Goal: Information Seeking & Learning: Check status

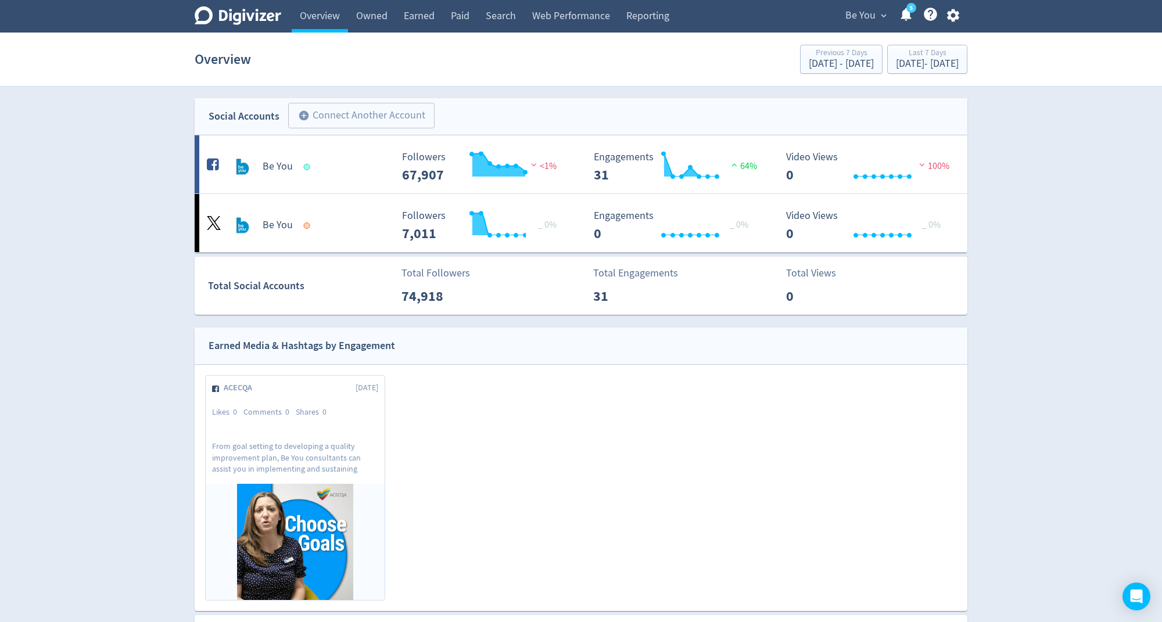
click at [857, 24] on span "Be You" at bounding box center [861, 15] width 30 height 19
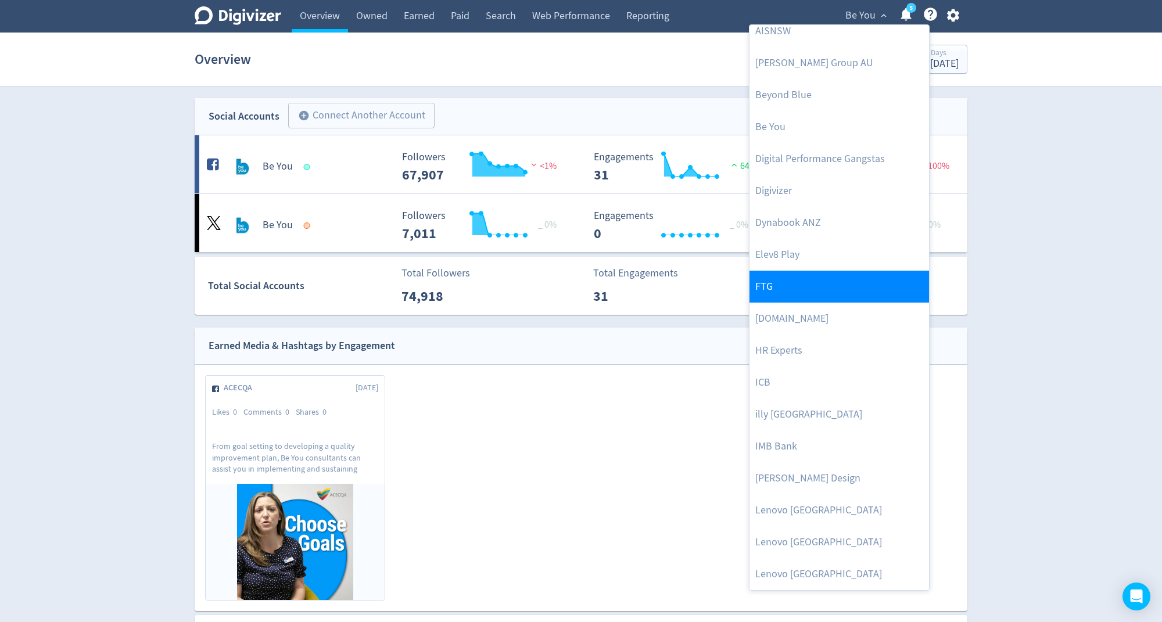
scroll to position [233, 0]
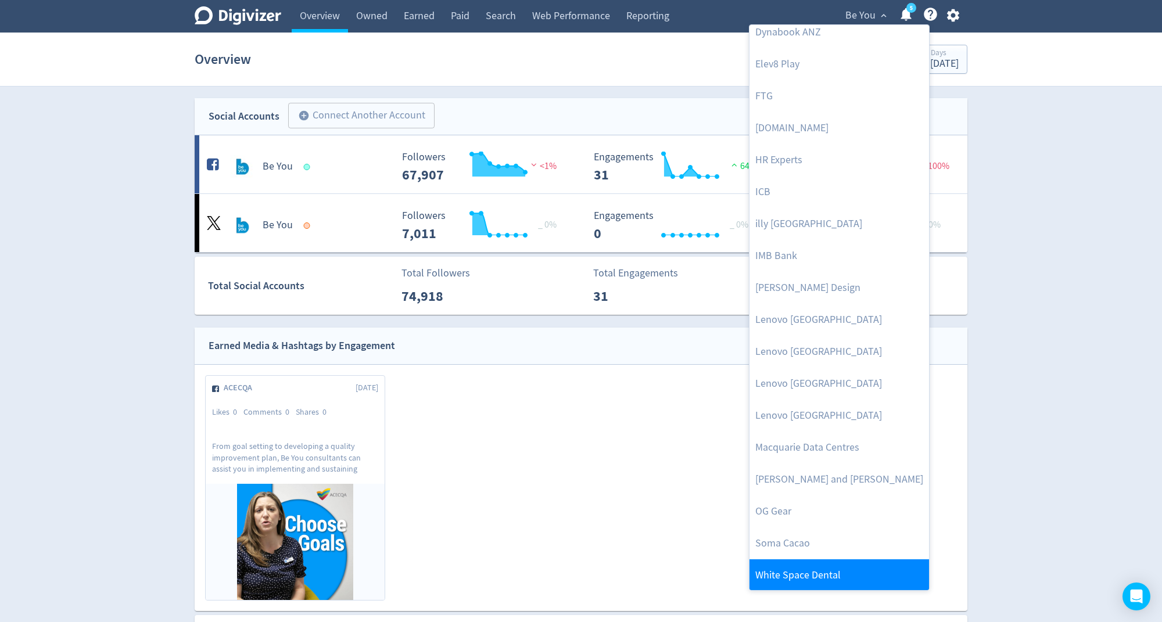
click at [809, 572] on link "White Space Dental" at bounding box center [840, 576] width 180 height 32
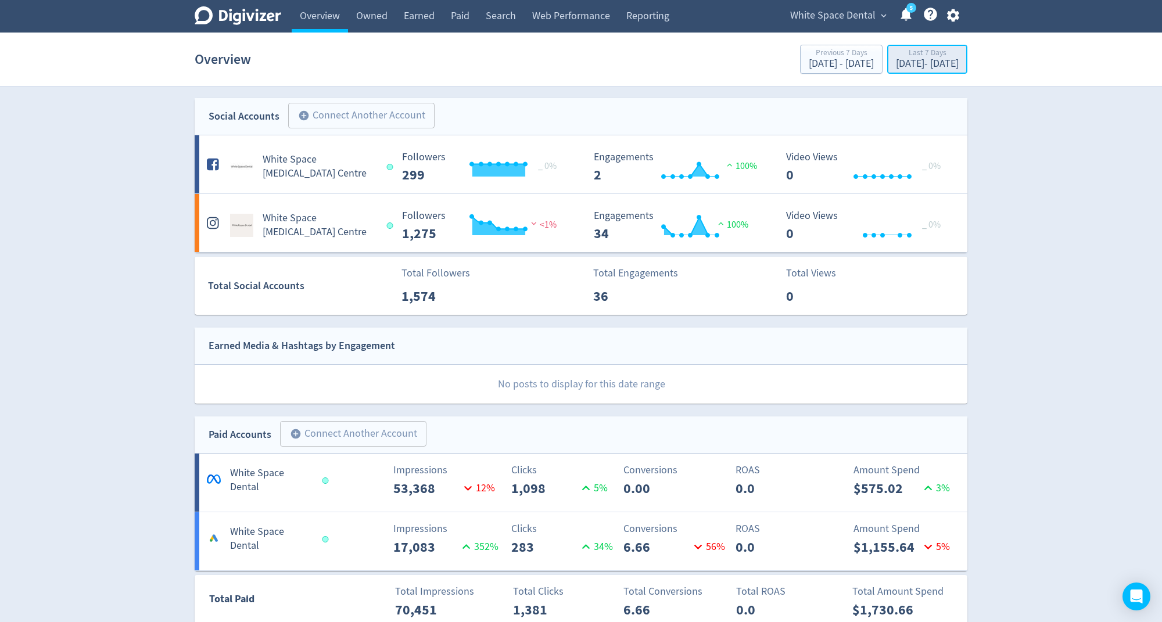
click at [896, 60] on div "[DATE] - [DATE]" at bounding box center [927, 64] width 63 height 10
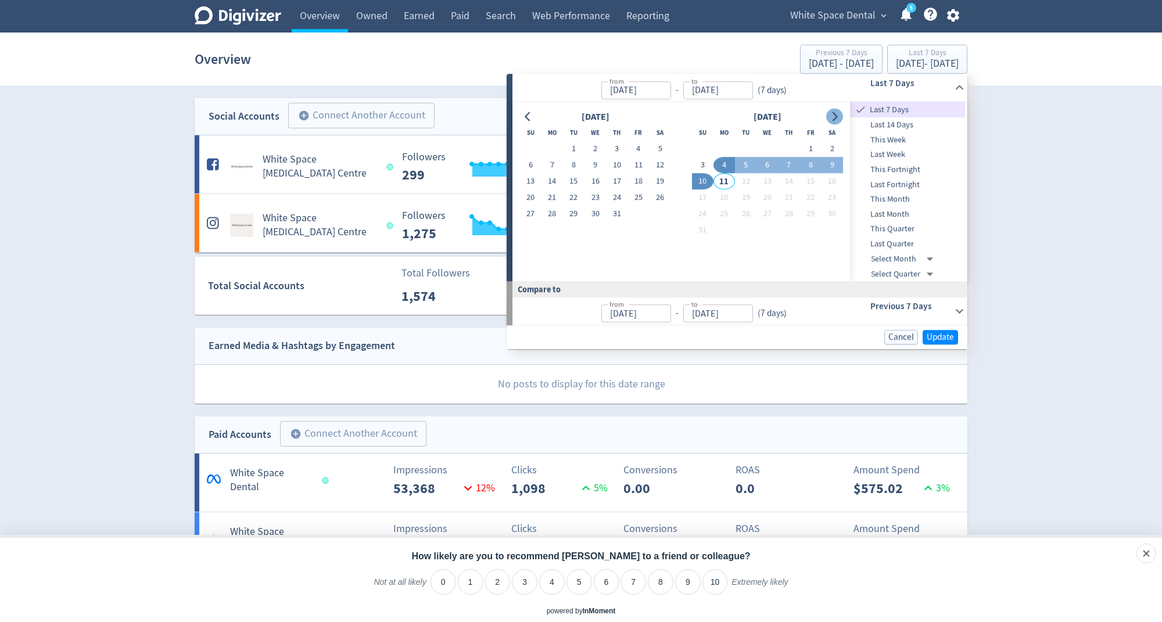
click at [832, 110] on button "Go to next month" at bounding box center [834, 117] width 17 height 16
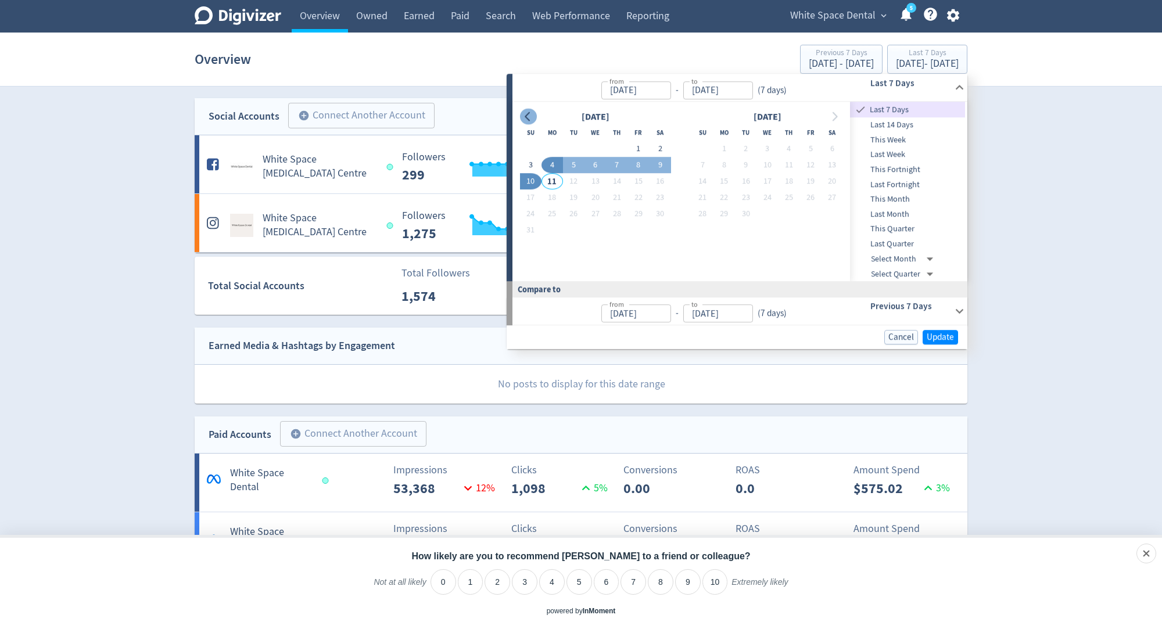
click at [523, 113] on button "Go to previous month" at bounding box center [528, 117] width 17 height 16
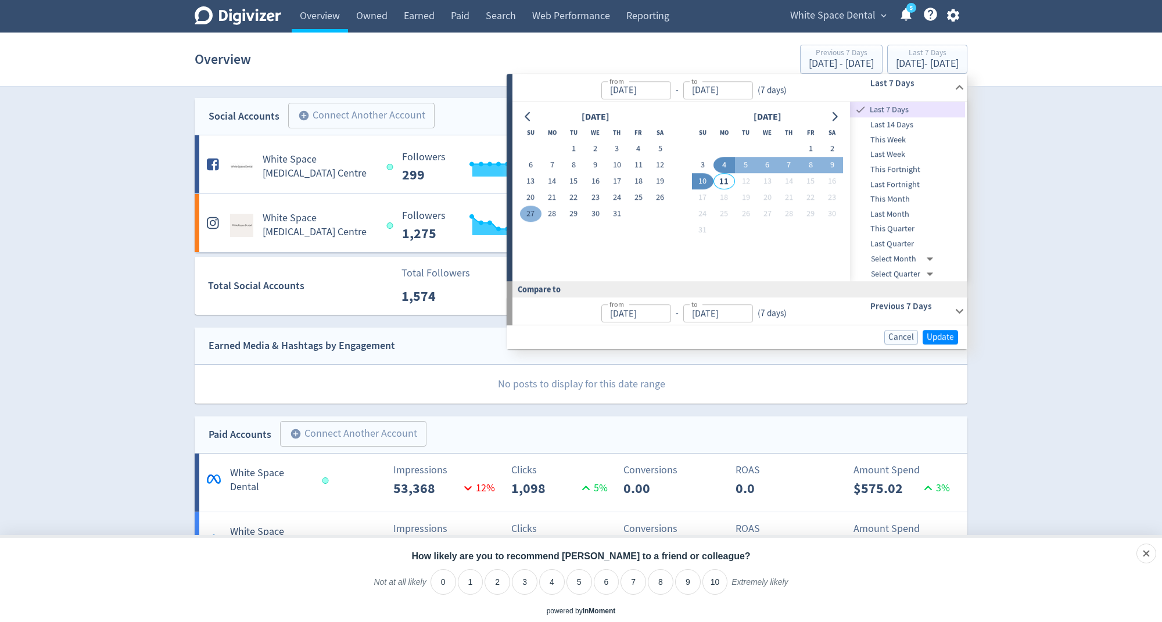
click at [525, 216] on button "27" at bounding box center [531, 214] width 22 height 16
type input "[DATE]"
click at [834, 163] on button "9" at bounding box center [833, 165] width 22 height 16
type input "[DATE]"
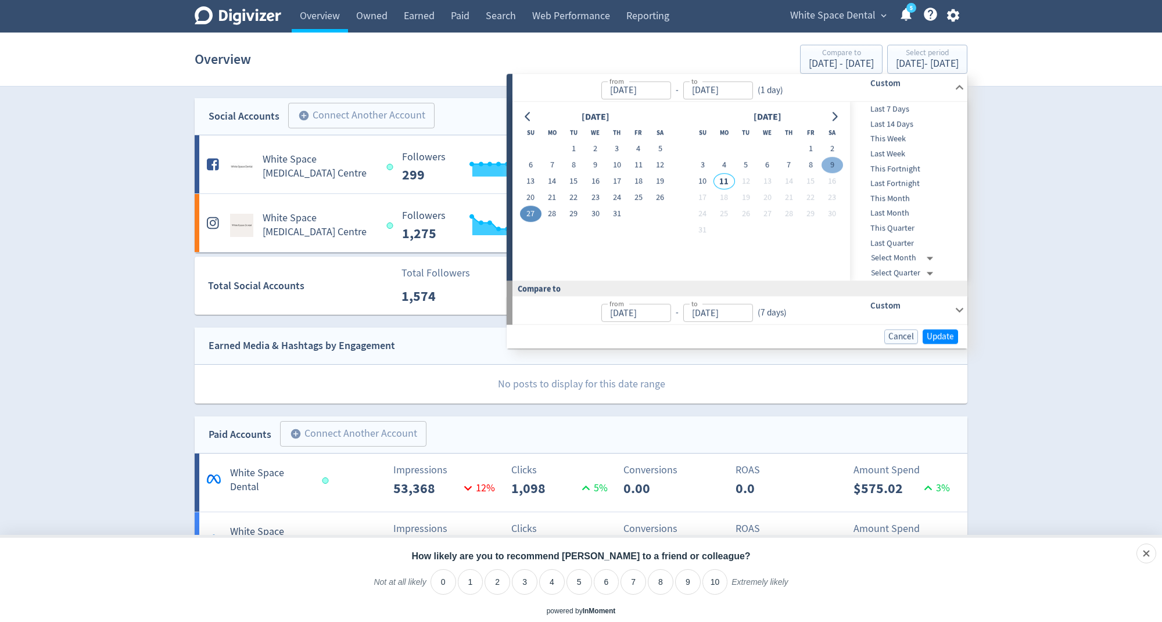
type input "[DATE]"
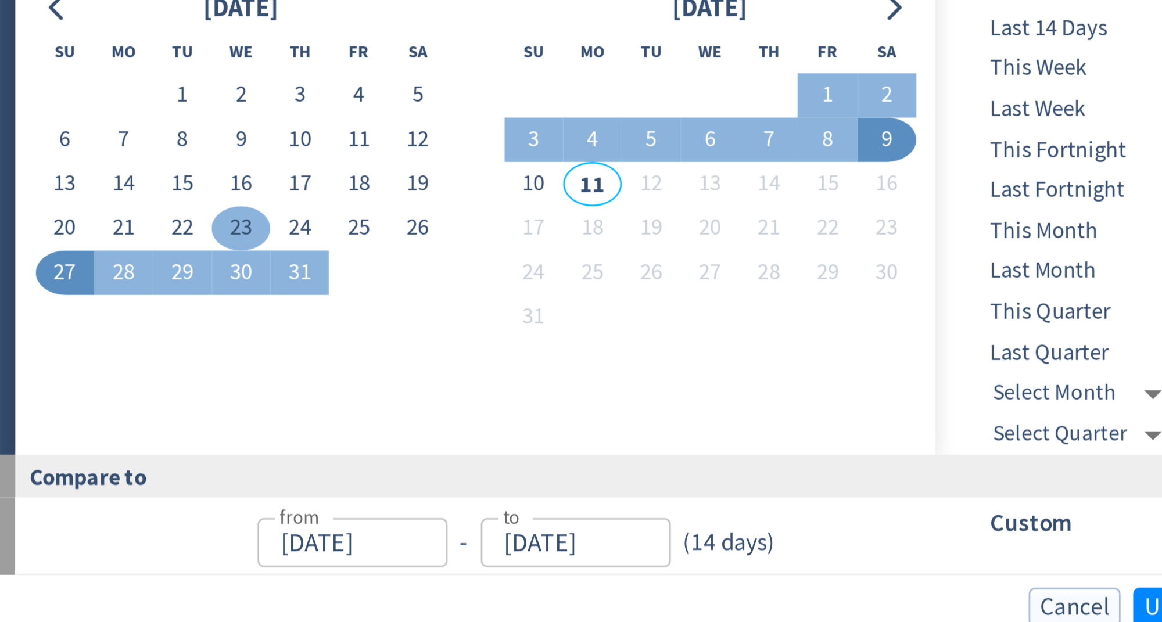
click at [547, 199] on button "23" at bounding box center [548, 198] width 22 height 16
type input "[DATE]"
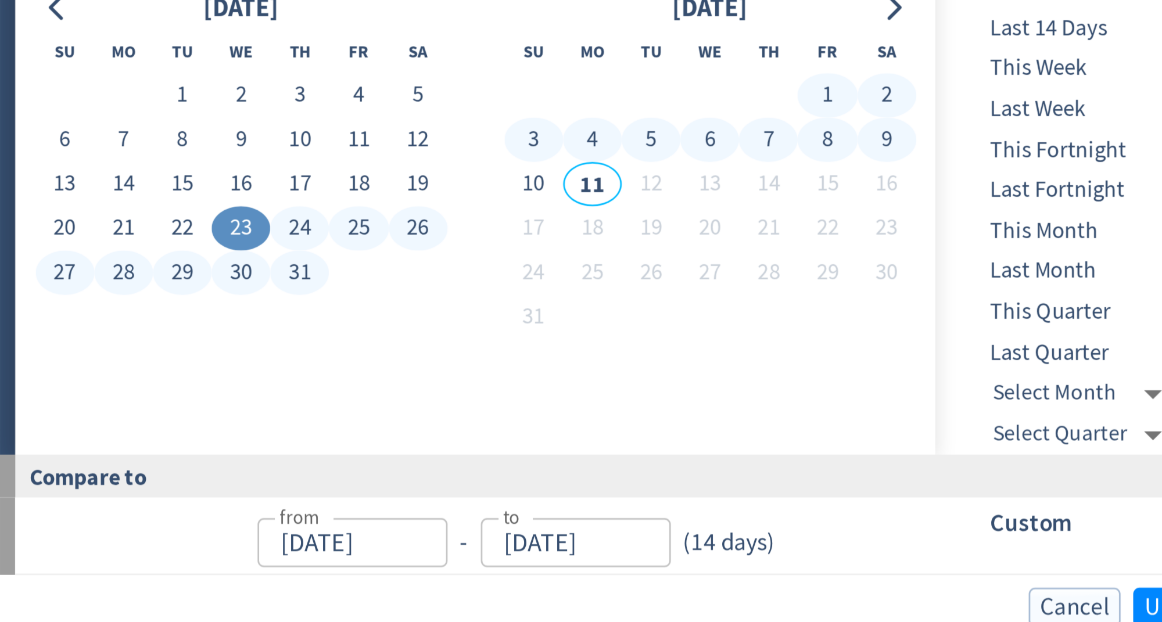
click at [780, 164] on button "9" at bounding box center [785, 165] width 22 height 16
type input "[DATE]"
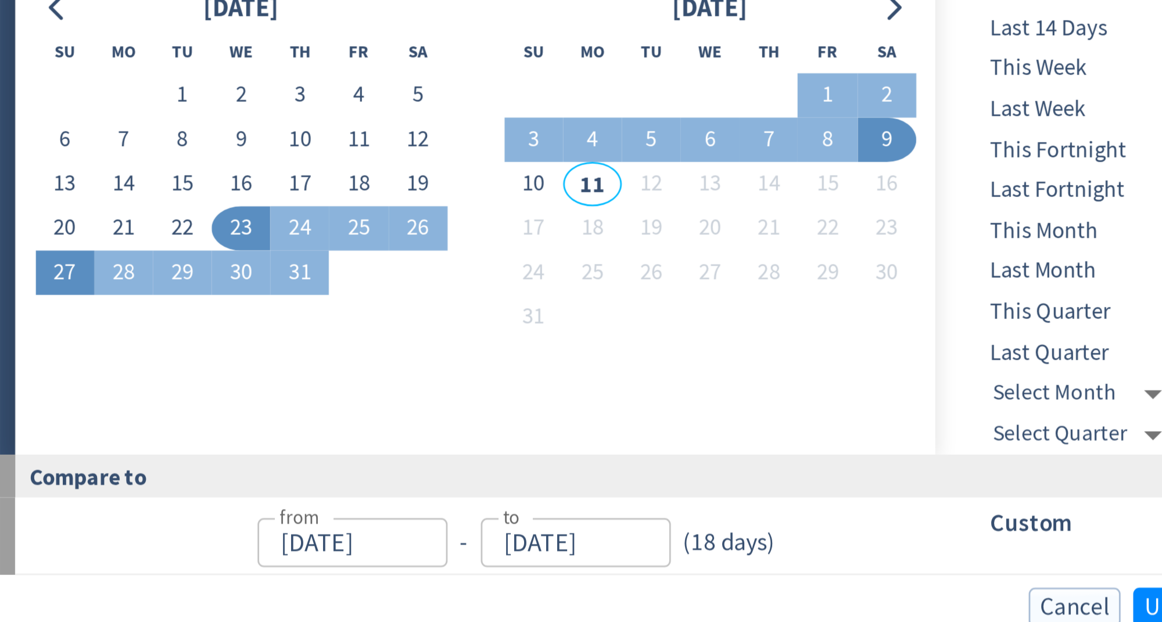
click at [486, 217] on button "27" at bounding box center [483, 214] width 22 height 16
type input "[DATE]"
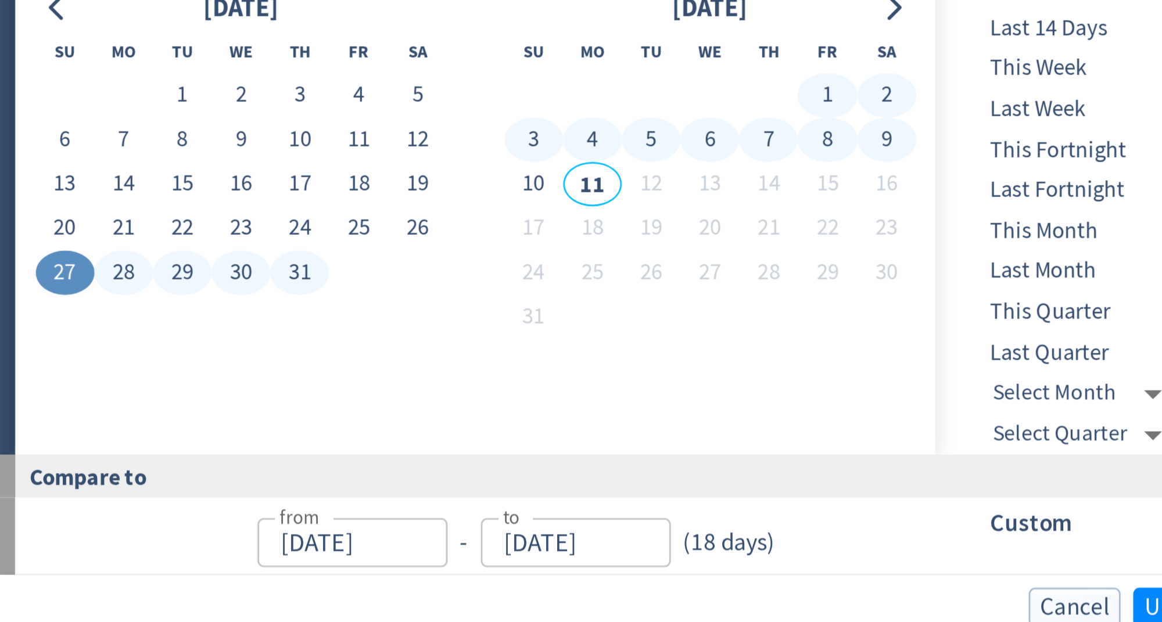
click at [780, 170] on button "9" at bounding box center [785, 165] width 22 height 16
type input "[DATE]"
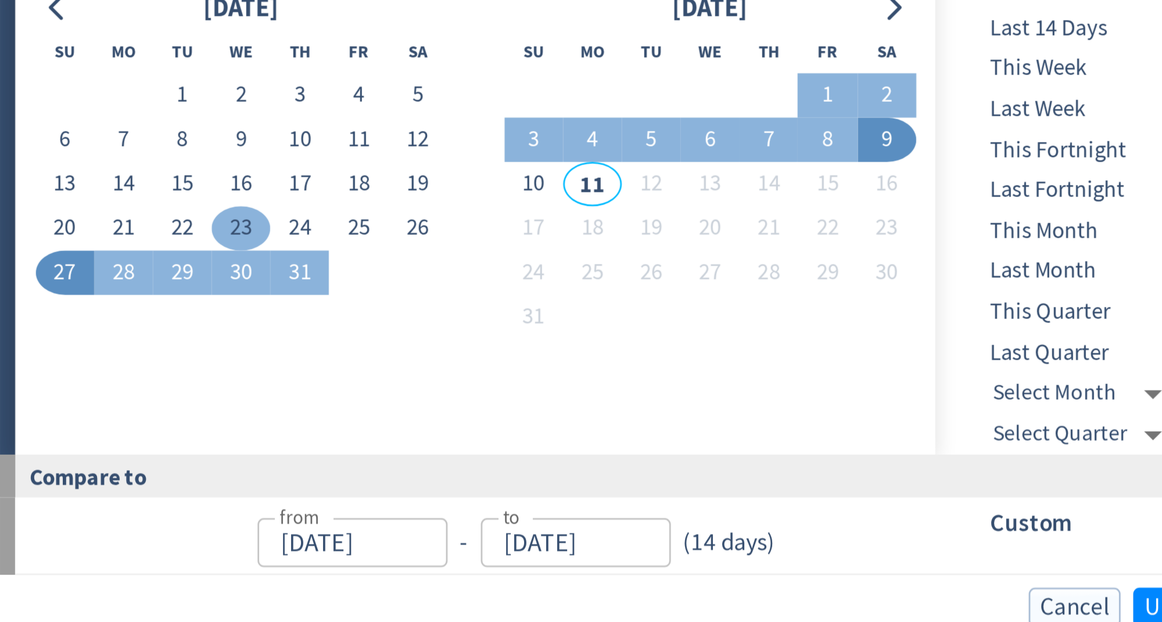
click at [543, 198] on button "23" at bounding box center [548, 198] width 22 height 16
type input "[DATE]"
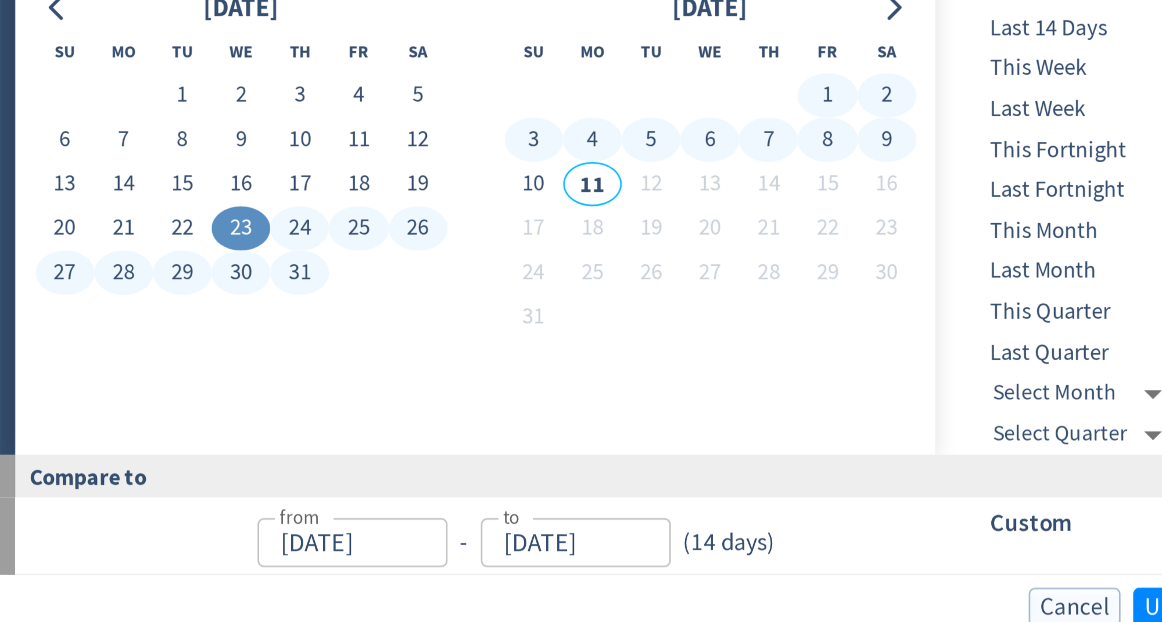
click at [781, 169] on button "9" at bounding box center [785, 165] width 22 height 16
type input "[DATE]"
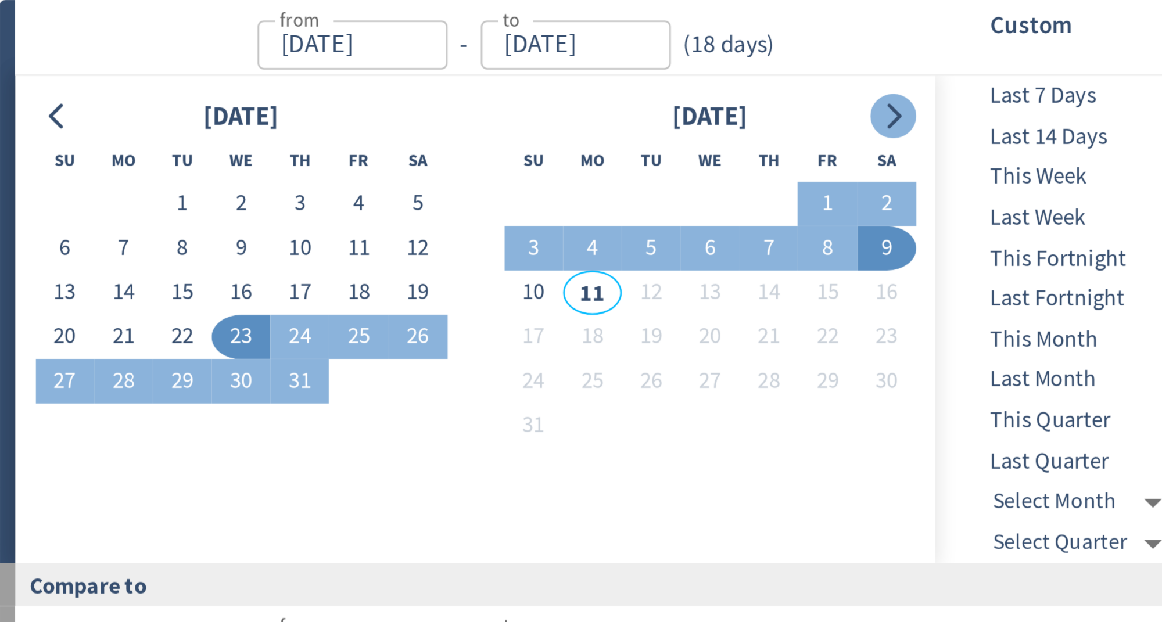
click at [787, 113] on icon "Go to next month" at bounding box center [787, 116] width 5 height 9
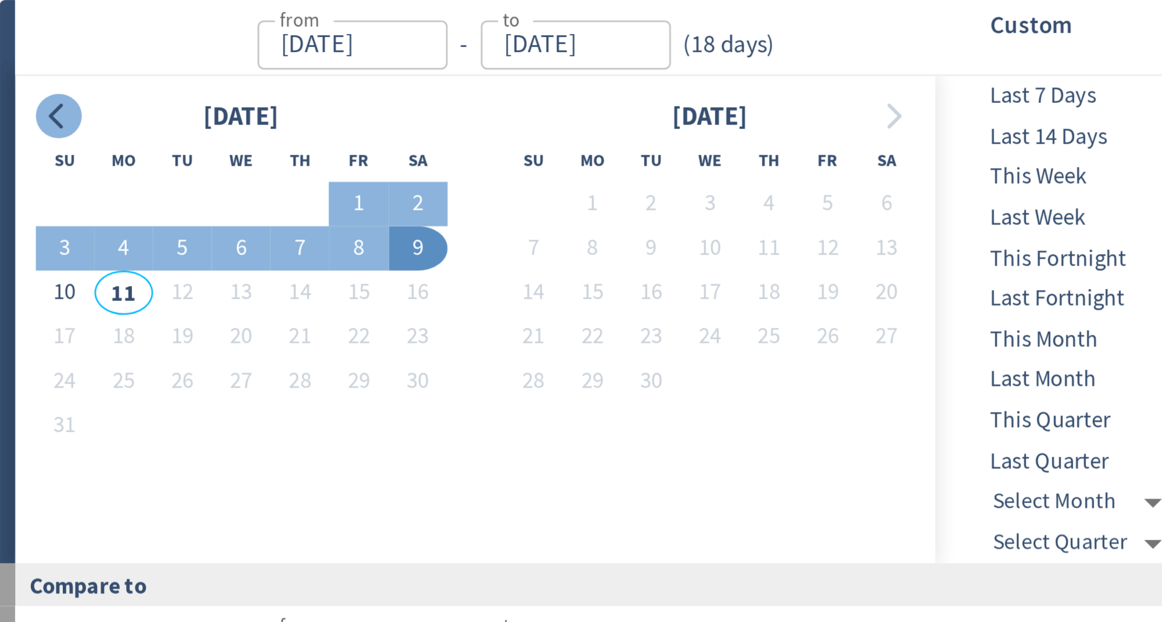
click at [478, 119] on icon "Go to previous month" at bounding box center [480, 116] width 9 height 9
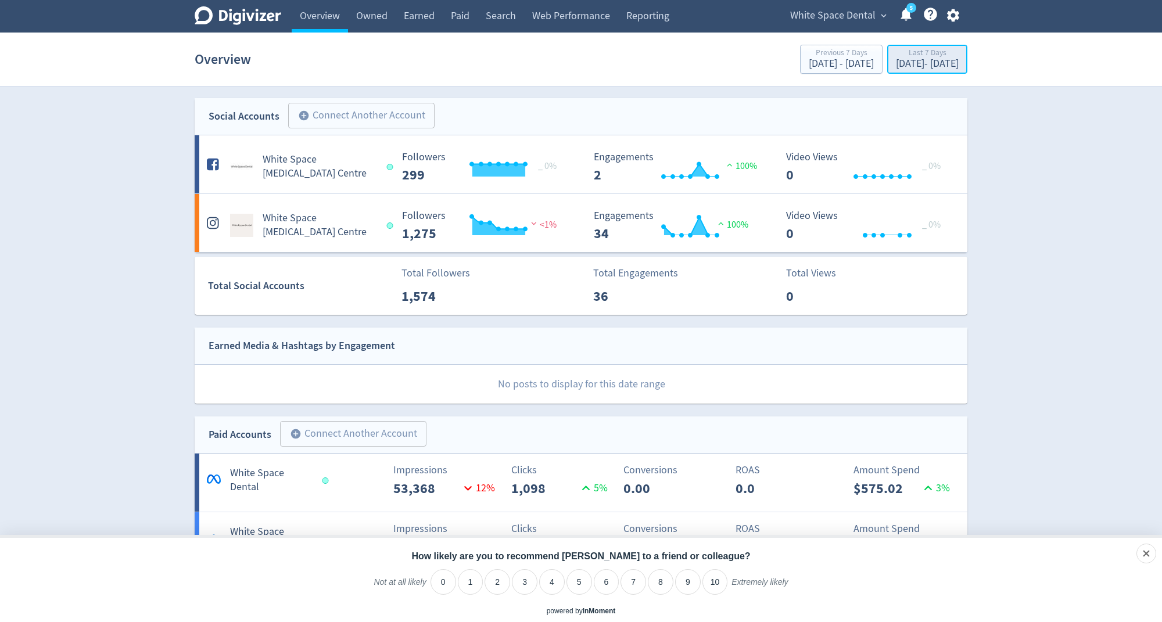
click at [896, 49] on div "Last 7 Days" at bounding box center [927, 54] width 63 height 10
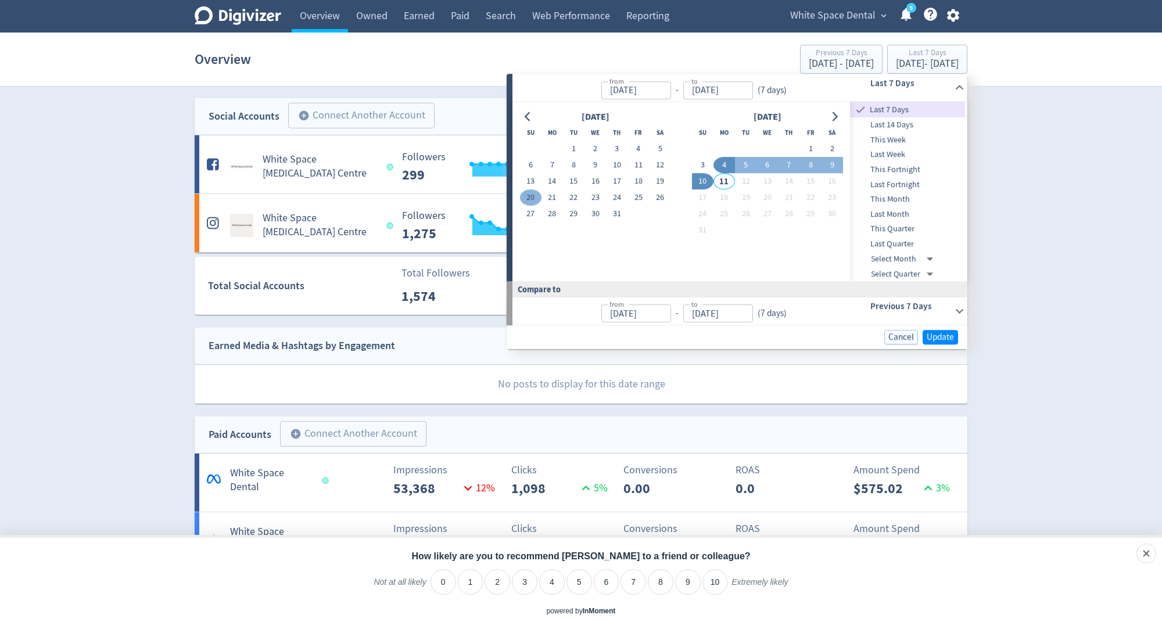
click at [531, 200] on button "20" at bounding box center [531, 198] width 22 height 16
type input "[DATE]"
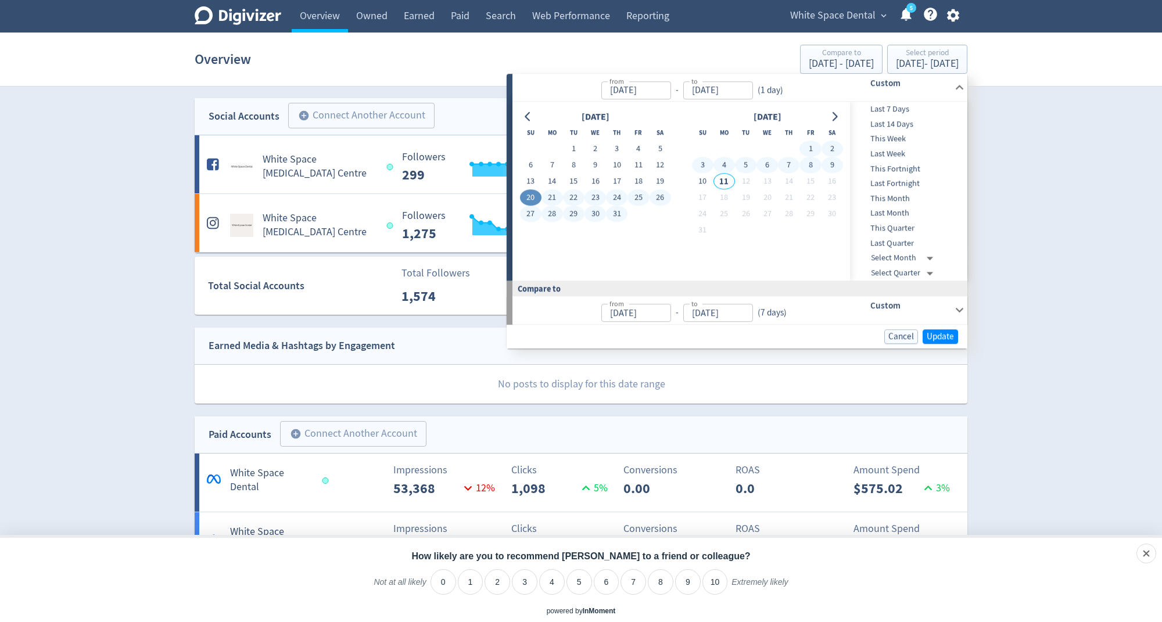
click at [831, 159] on button "9" at bounding box center [833, 165] width 22 height 16
type input "[DATE]"
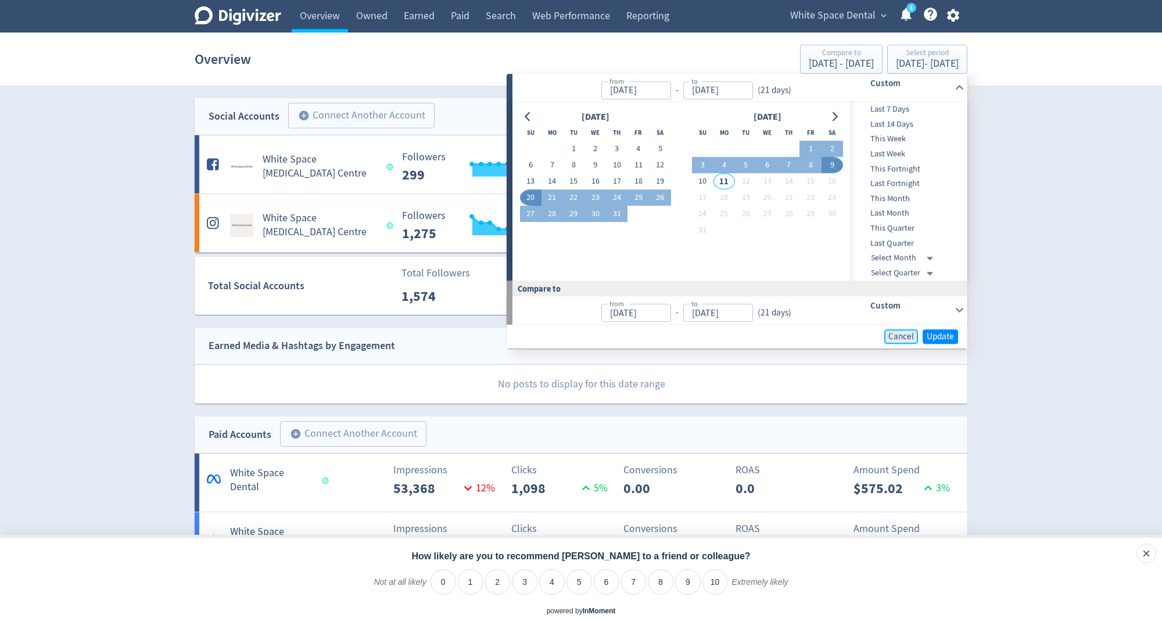
click at [896, 335] on span "Cancel" at bounding box center [902, 336] width 26 height 9
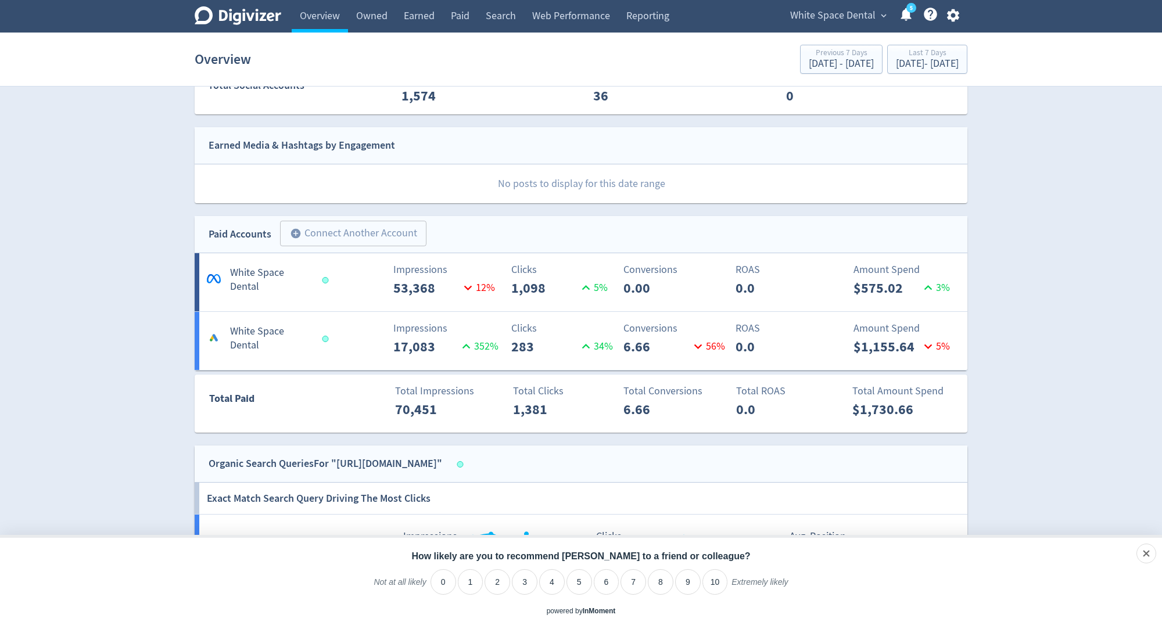
scroll to position [0, 0]
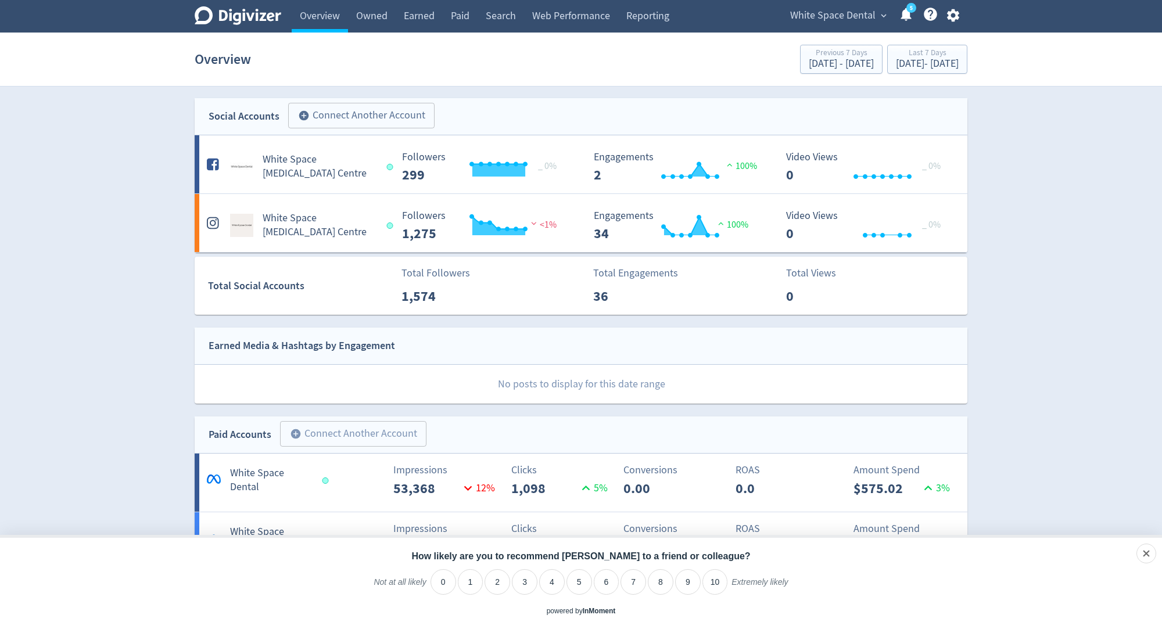
drag, startPoint x: 461, startPoint y: 116, endPoint x: 285, endPoint y: 112, distance: 175.5
click at [285, 112] on div "Social Accounts add_circle Connect Another Account add_circle" at bounding box center [581, 116] width 773 height 37
drag, startPoint x: 209, startPoint y: 116, endPoint x: 476, endPoint y: 119, distance: 267.3
click at [476, 119] on div "Social Accounts add_circle Connect Another Account add_circle" at bounding box center [581, 116] width 773 height 37
drag, startPoint x: 476, startPoint y: 119, endPoint x: 317, endPoint y: 97, distance: 160.1
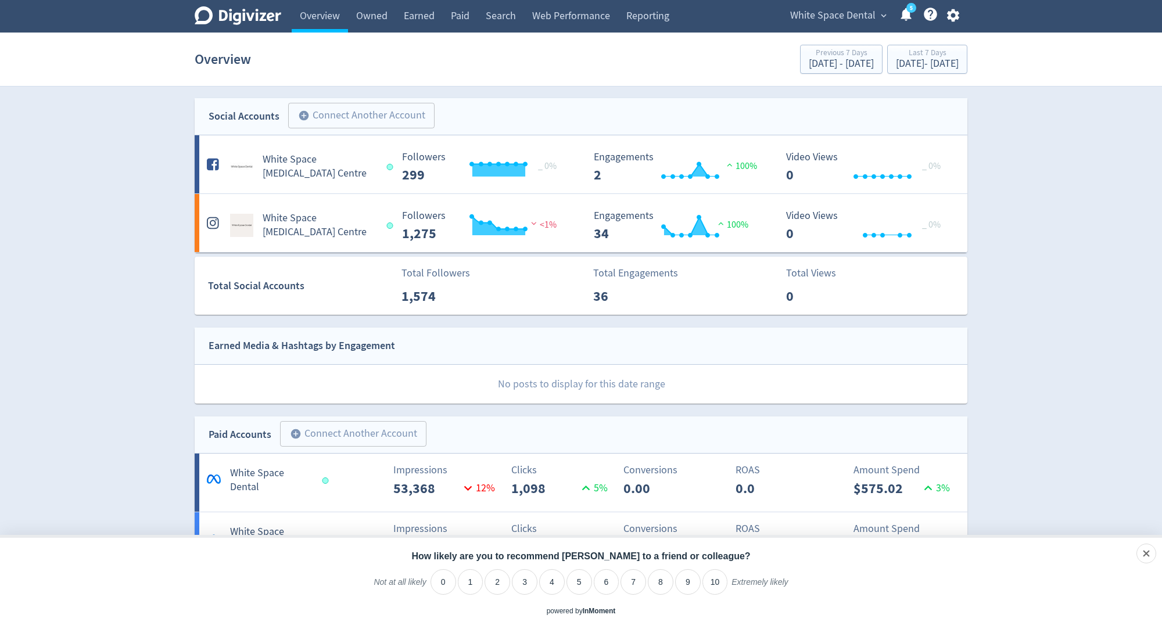
click at [317, 97] on div "Digivizer Logo [PERSON_NAME] Logo Overview Owned Earned Paid Search Web Perform…" at bounding box center [581, 621] width 1162 height 1242
drag, startPoint x: 201, startPoint y: 117, endPoint x: 483, endPoint y: 118, distance: 281.8
click at [483, 118] on div "Social Accounts add_circle Connect Another Account add_circle" at bounding box center [581, 116] width 773 height 37
drag, startPoint x: 456, startPoint y: 106, endPoint x: 407, endPoint y: 99, distance: 48.7
click at [408, 99] on div "Social Accounts add_circle Connect Another Account add_circle" at bounding box center [581, 116] width 773 height 37
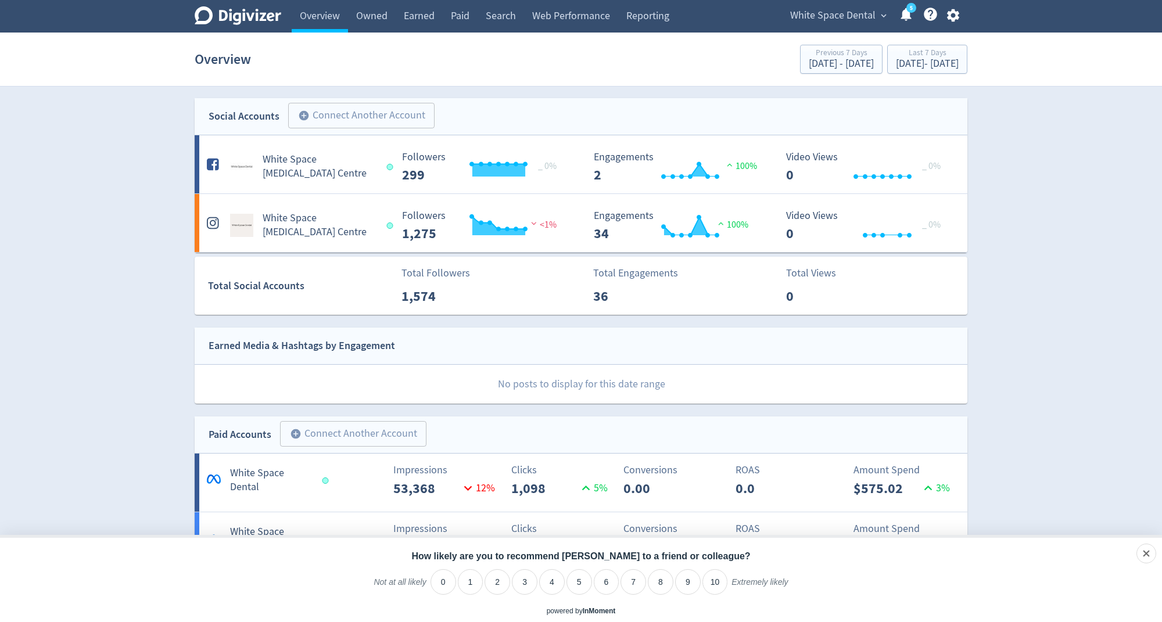
click at [407, 99] on div "Social Accounts add_circle Connect Another Account add_circle" at bounding box center [581, 116] width 773 height 37
drag, startPoint x: 407, startPoint y: 99, endPoint x: 456, endPoint y: 128, distance: 56.8
click at [456, 128] on div "Social Accounts add_circle Connect Another Account add_circle" at bounding box center [581, 116] width 773 height 37
drag, startPoint x: 456, startPoint y: 128, endPoint x: 214, endPoint y: 101, distance: 243.9
click at [214, 101] on div "Social Accounts add_circle Connect Another Account add_circle" at bounding box center [581, 116] width 773 height 37
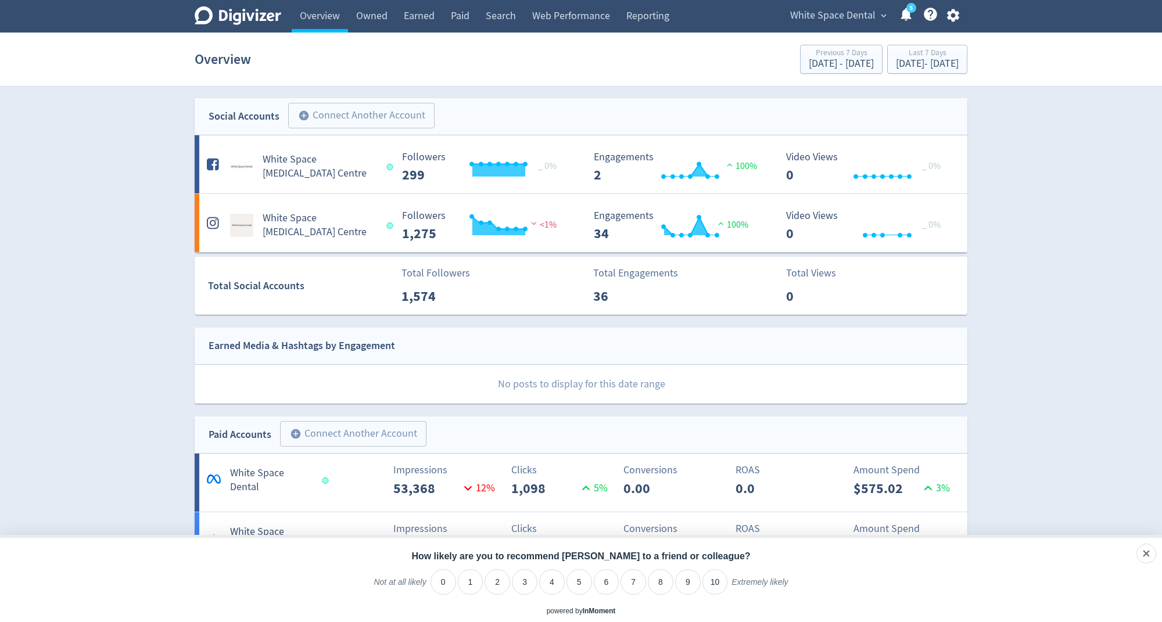
drag, startPoint x: 237, startPoint y: 95, endPoint x: 194, endPoint y: 100, distance: 43.9
click at [194, 100] on div "Digivizer Logo [PERSON_NAME] Logo Overview Owned Earned Paid Search Web Perform…" at bounding box center [581, 621] width 1162 height 1242
drag, startPoint x: 194, startPoint y: 100, endPoint x: 444, endPoint y: 101, distance: 250.5
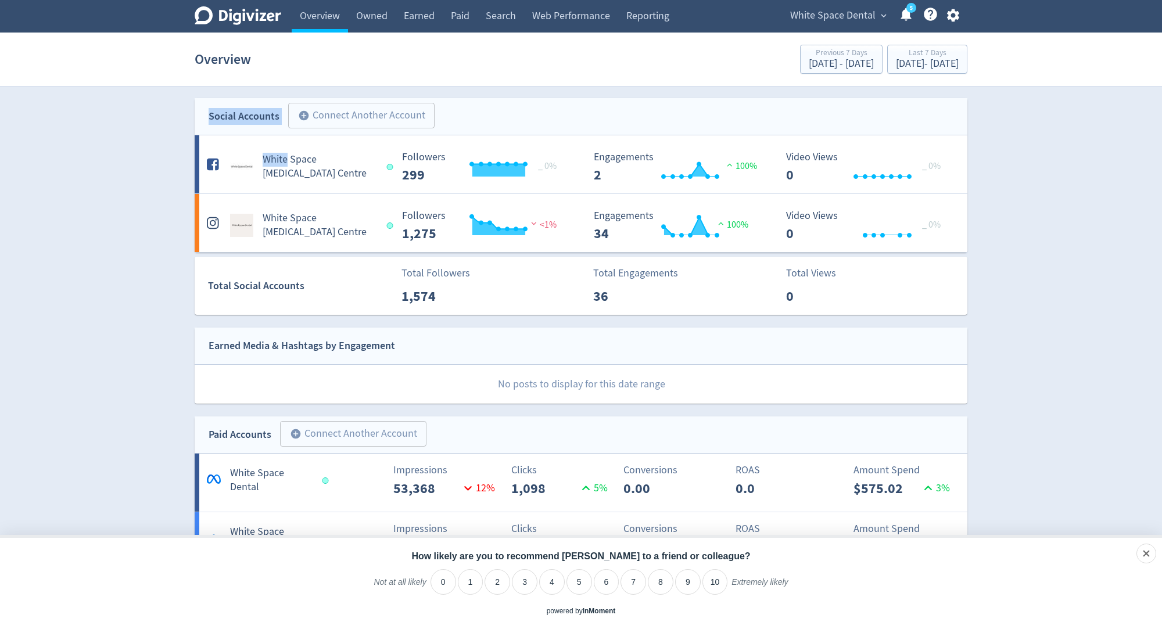
drag, startPoint x: 446, startPoint y: 106, endPoint x: 241, endPoint y: 101, distance: 205.2
click at [241, 101] on div "Social Accounts add_circle Connect Another Account add_circle" at bounding box center [581, 116] width 773 height 37
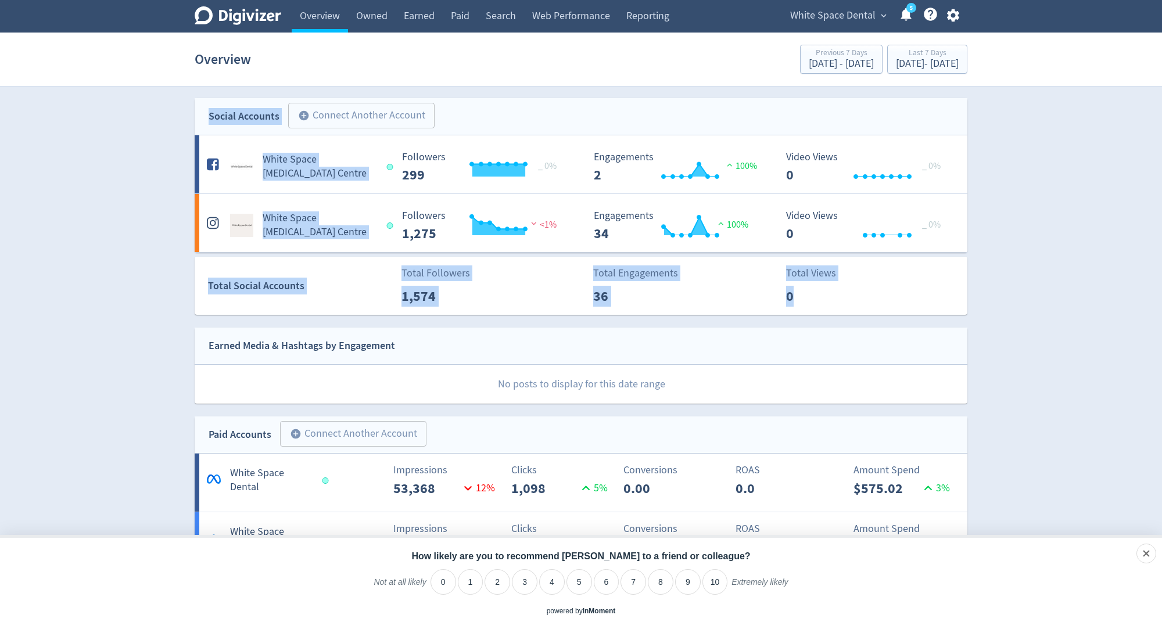
drag, startPoint x: 194, startPoint y: 106, endPoint x: 919, endPoint y: 298, distance: 749.6
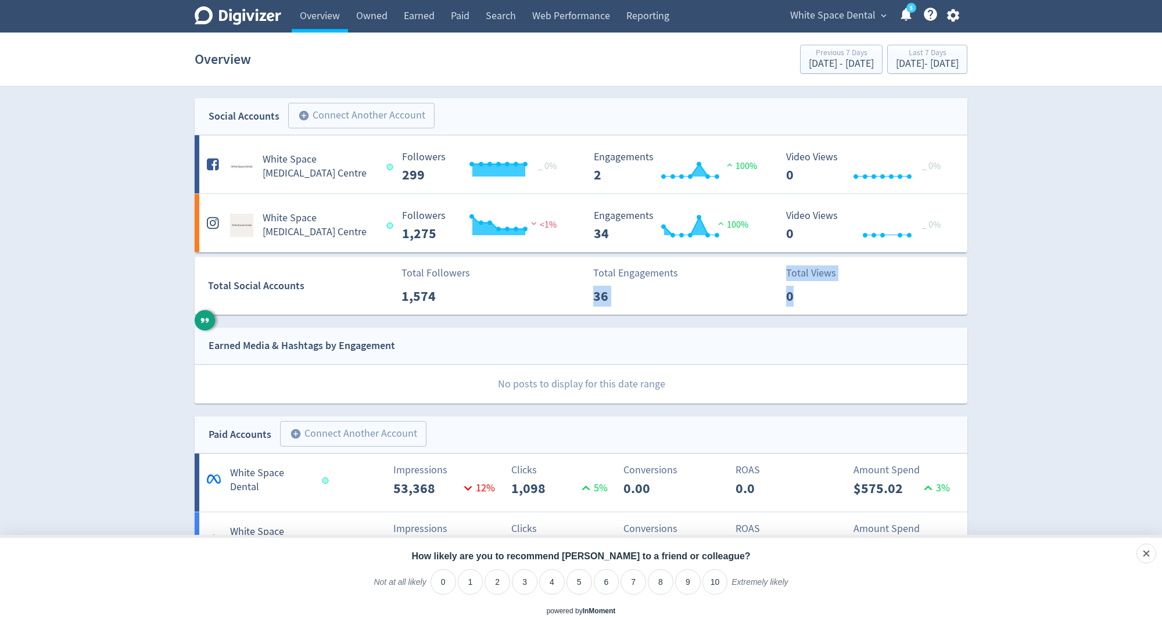
drag, startPoint x: 919, startPoint y: 298, endPoint x: 721, endPoint y: 281, distance: 198.2
click at [721, 281] on div "Total Social Accounts Total Followers 1,574 Total Engagements 36 Total Views 0" at bounding box center [586, 286] width 773 height 58
click at [851, 293] on p "0" at bounding box center [819, 296] width 67 height 21
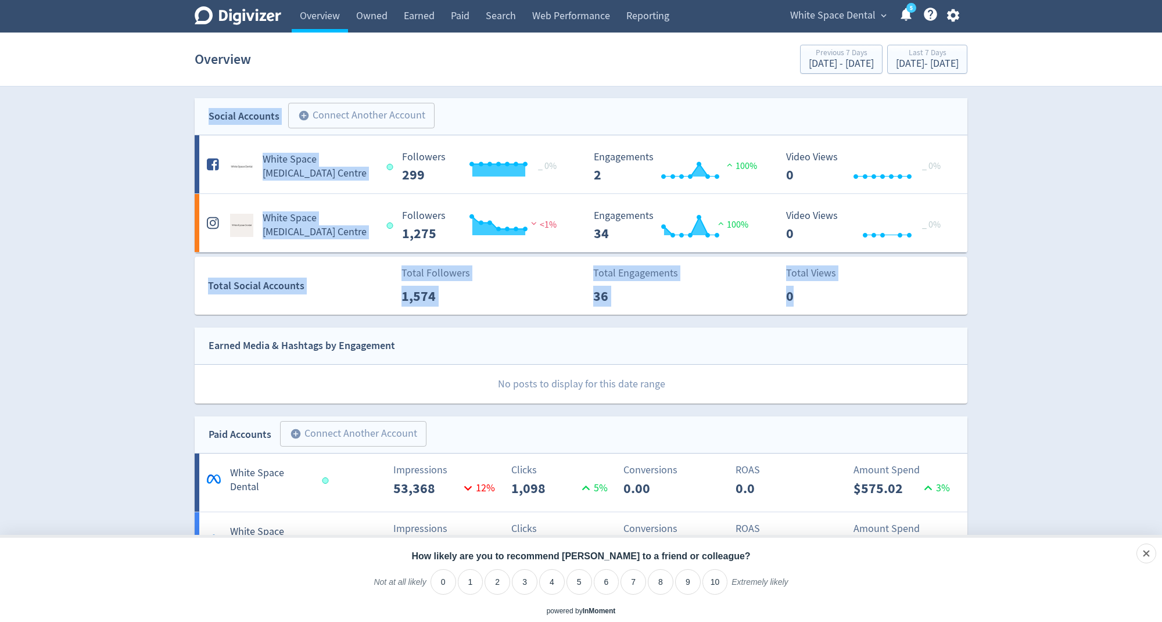
drag, startPoint x: 841, startPoint y: 300, endPoint x: 206, endPoint y: 108, distance: 663.8
drag, startPoint x: 402, startPoint y: 176, endPoint x: 224, endPoint y: 81, distance: 201.7
click at [224, 81] on div "Digivizer Logo [PERSON_NAME] Logo Overview Owned Earned Paid Search Web Perform…" at bounding box center [581, 621] width 1162 height 1242
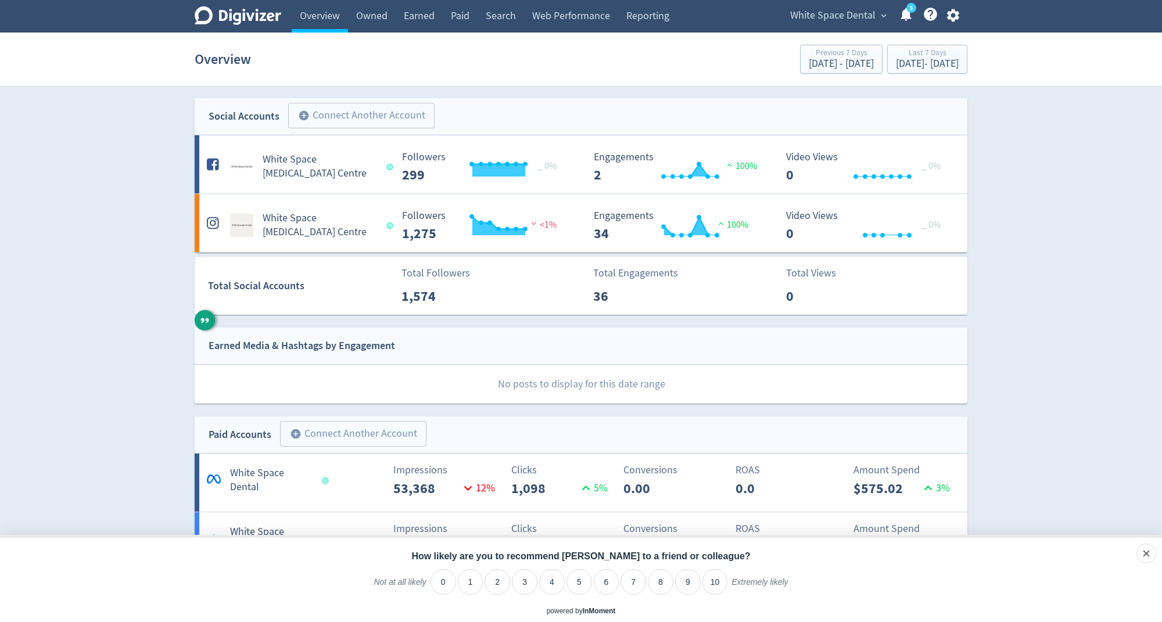
click at [203, 94] on div "Digivizer Logo [PERSON_NAME] Logo Overview Owned Earned Paid Search Web Perform…" at bounding box center [581, 621] width 1162 height 1242
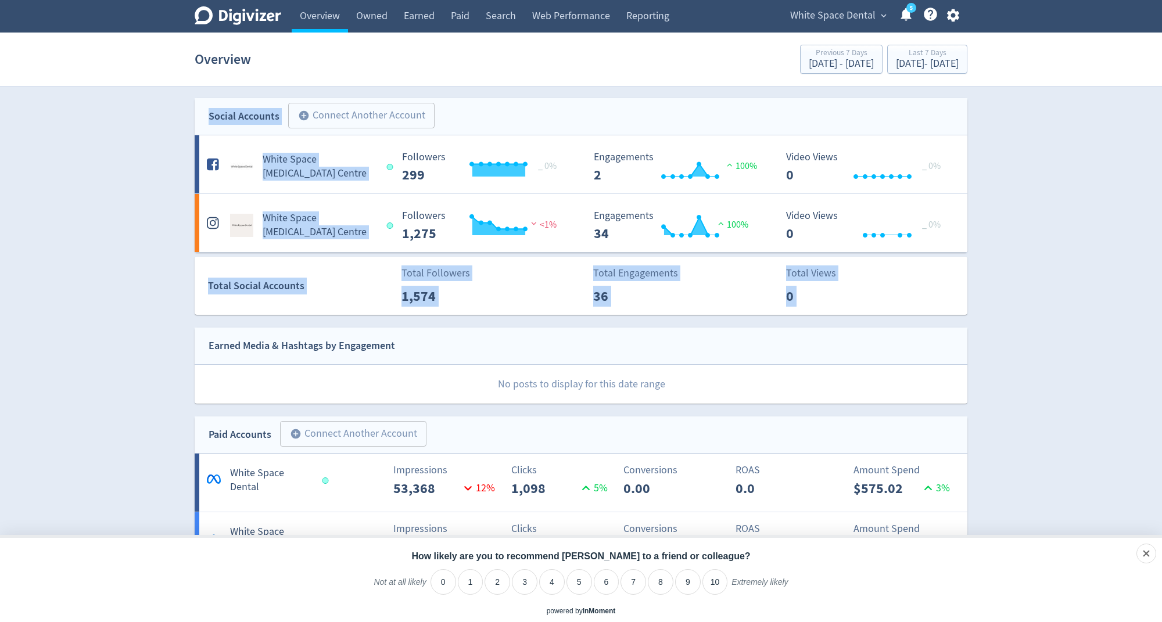
drag, startPoint x: 203, startPoint y: 94, endPoint x: 912, endPoint y: 304, distance: 739.5
click at [912, 304] on div "Digivizer Logo [PERSON_NAME] Logo Overview Owned Earned Paid Search Web Perform…" at bounding box center [581, 621] width 1162 height 1242
click at [826, 27] on div "White Space Dental expand_more 5 Help Center - Searchable support on using Digi…" at bounding box center [873, 16] width 190 height 33
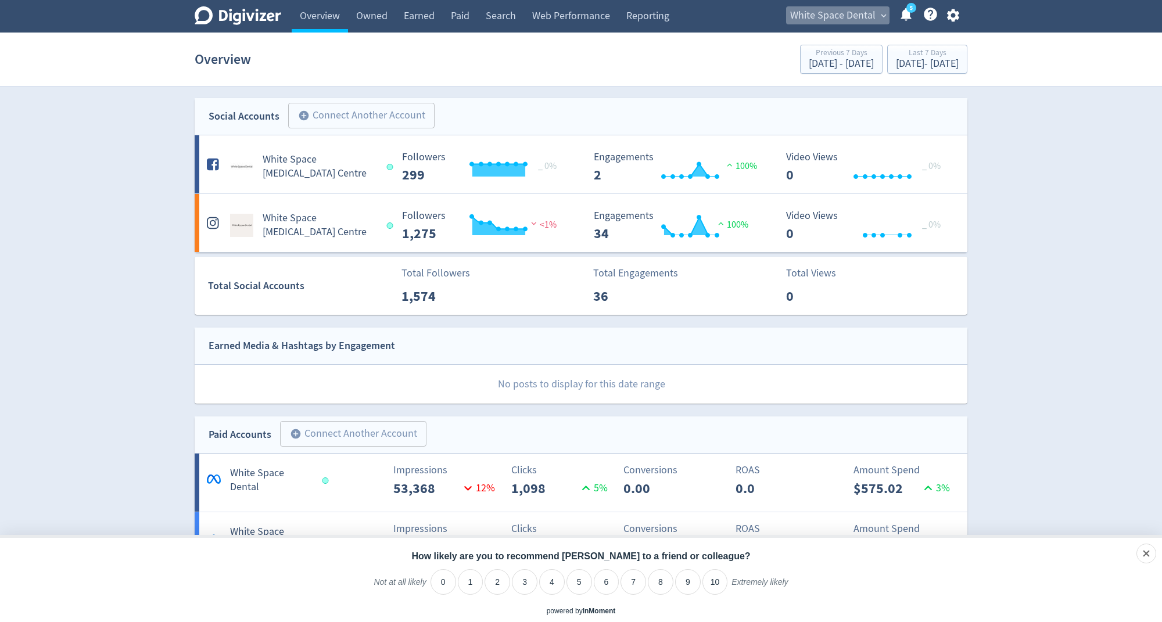
click at [832, 15] on span "White Space Dental" at bounding box center [832, 15] width 85 height 19
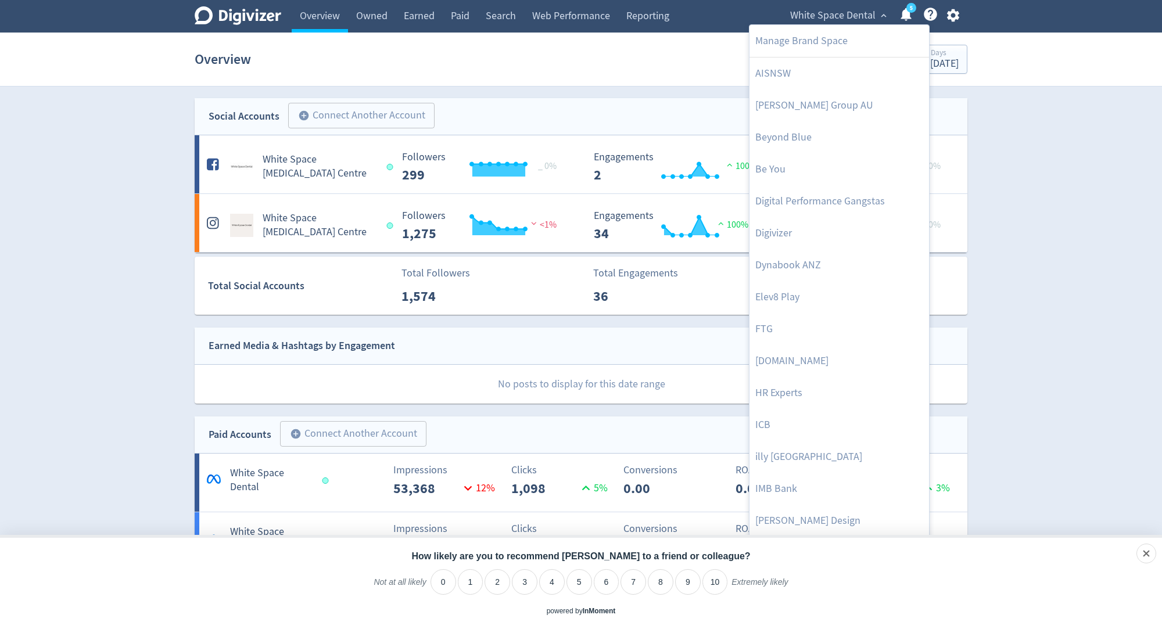
click at [1087, 218] on div at bounding box center [581, 311] width 1162 height 622
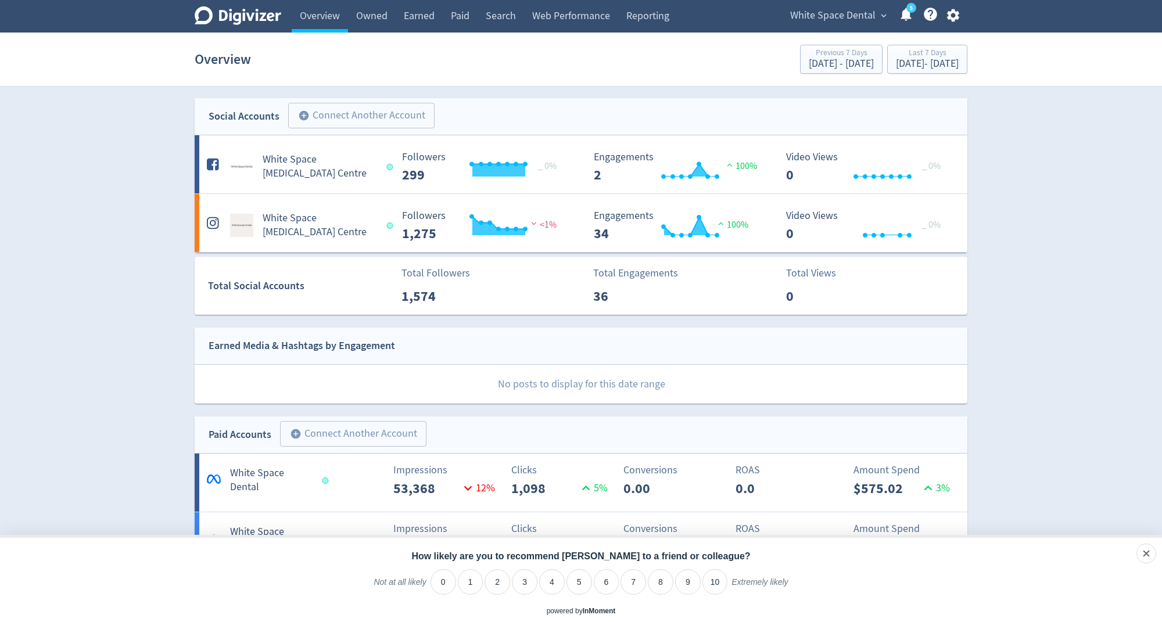
click at [915, 23] on div "White Space Dental expand_more 5 Help Center - Searchable support on using Digi…" at bounding box center [873, 16] width 190 height 33
click at [907, 13] on link "5" at bounding box center [912, 8] width 10 height 10
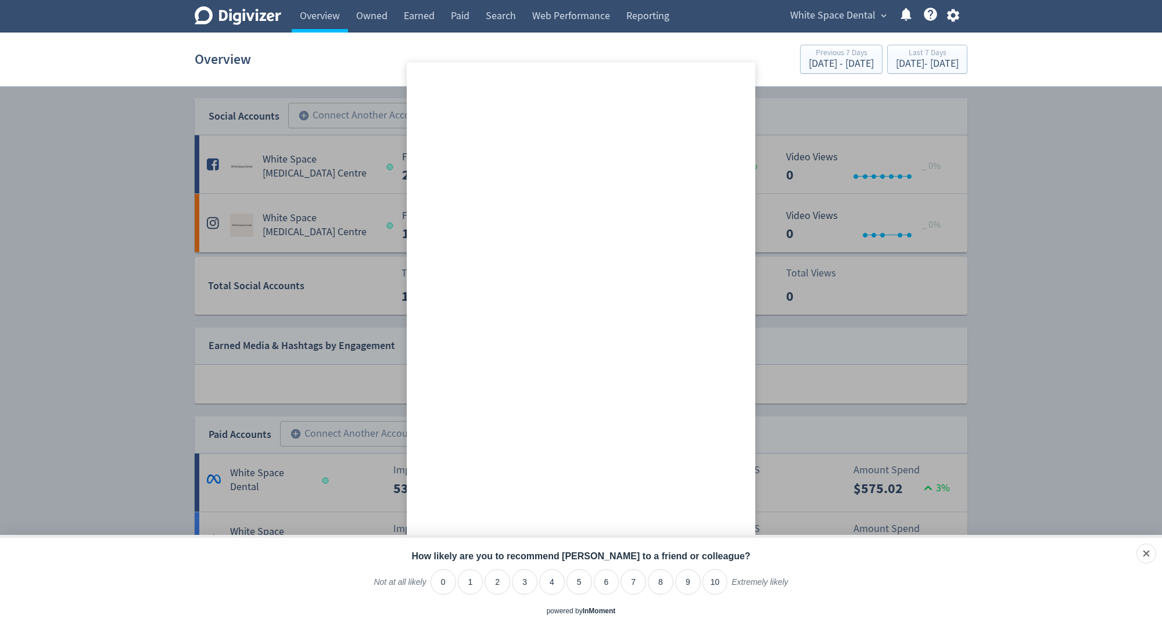
click at [905, 13] on icon at bounding box center [906, 14] width 10 height 13
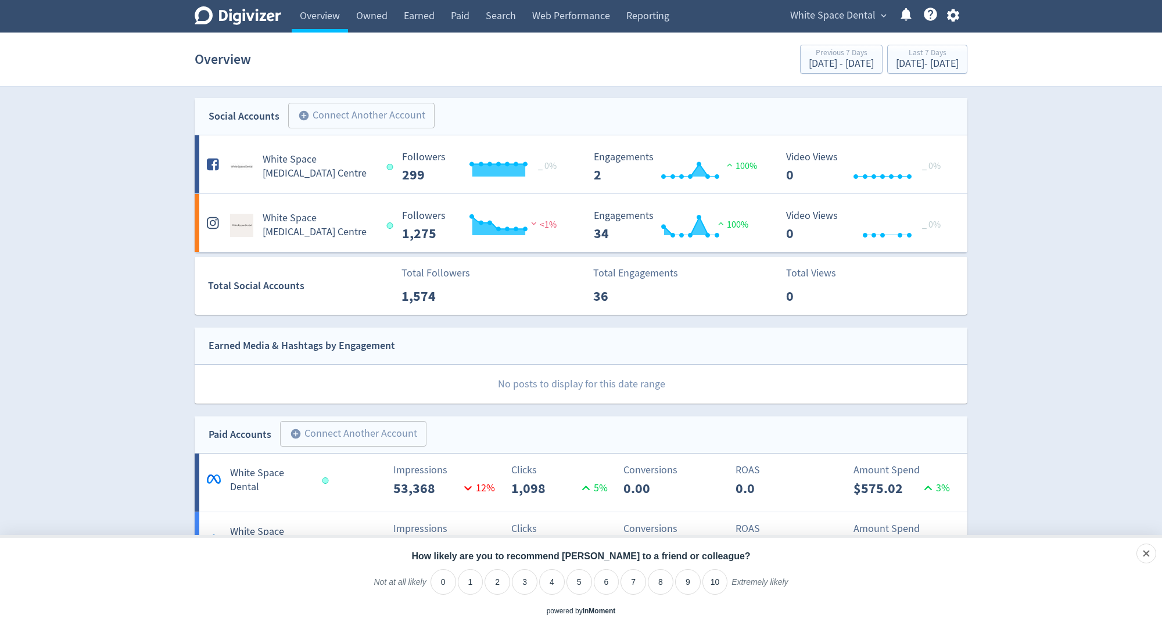
drag, startPoint x: 761, startPoint y: 23, endPoint x: 1019, endPoint y: 12, distance: 257.7
click at [1019, 12] on div "Digivizer Logo [PERSON_NAME] Logo Overview Owned Earned Paid Search Web Perform…" at bounding box center [581, 16] width 1162 height 33
drag, startPoint x: 1019, startPoint y: 12, endPoint x: 170, endPoint y: 16, distance: 849.0
click at [170, 16] on div "Digivizer Logo [PERSON_NAME] Logo Overview Owned Earned Paid Search Web Perform…" at bounding box center [581, 16] width 1162 height 33
drag, startPoint x: 693, startPoint y: 14, endPoint x: 697, endPoint y: 20, distance: 7.1
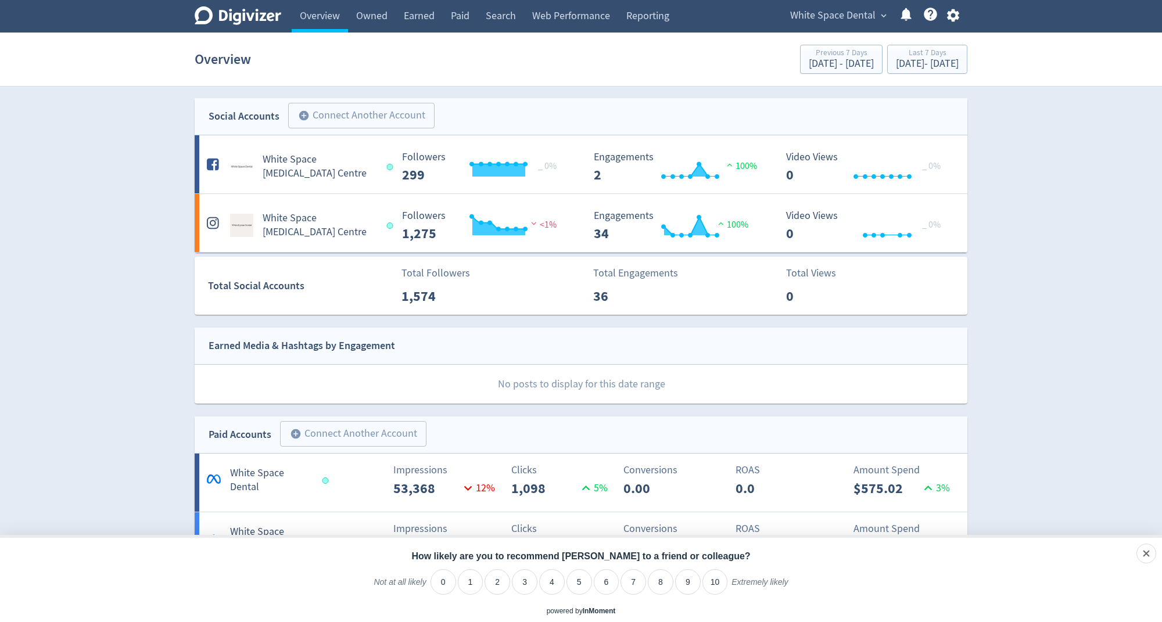
click at [697, 20] on div "Digivizer Logo [PERSON_NAME] Logo Overview Owned Earned Paid Search Web Perform…" at bounding box center [581, 16] width 794 height 33
click at [578, 67] on div "Overview Previous 7 Days [DATE] - [DATE] Last 7 Days [DATE] - [DATE]" at bounding box center [581, 59] width 773 height 37
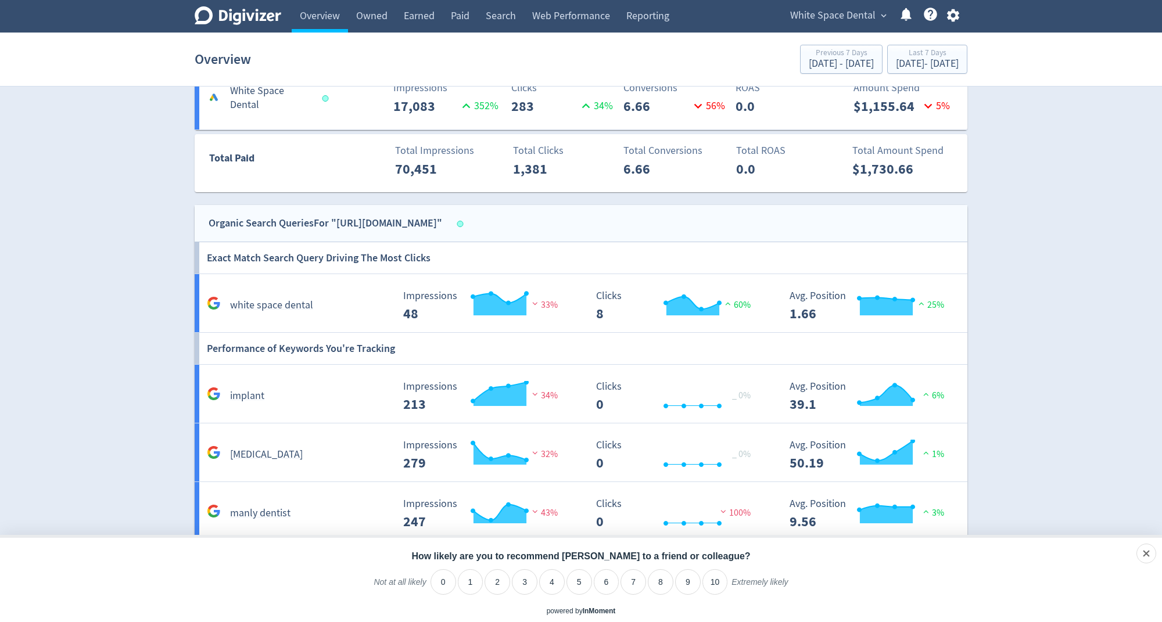
scroll to position [333, 0]
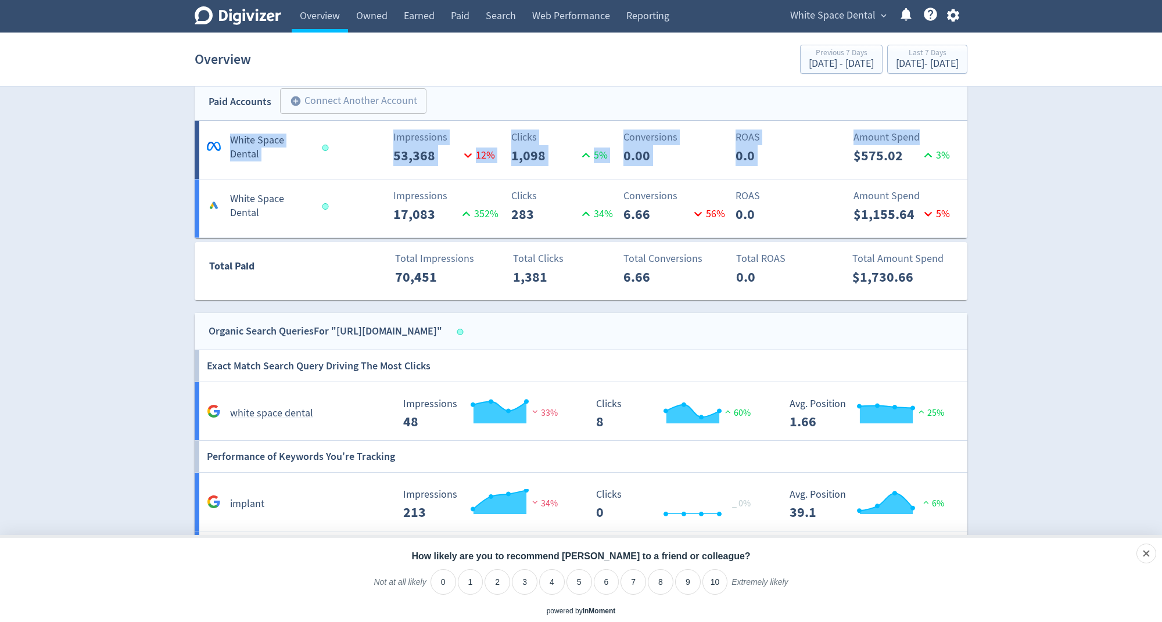
drag, startPoint x: 992, startPoint y: 132, endPoint x: 180, endPoint y: 138, distance: 812.4
click at [180, 138] on div "Digivizer Logo [PERSON_NAME] Logo Overview Owned Earned Paid Search Web Perform…" at bounding box center [581, 288] width 1162 height 1242
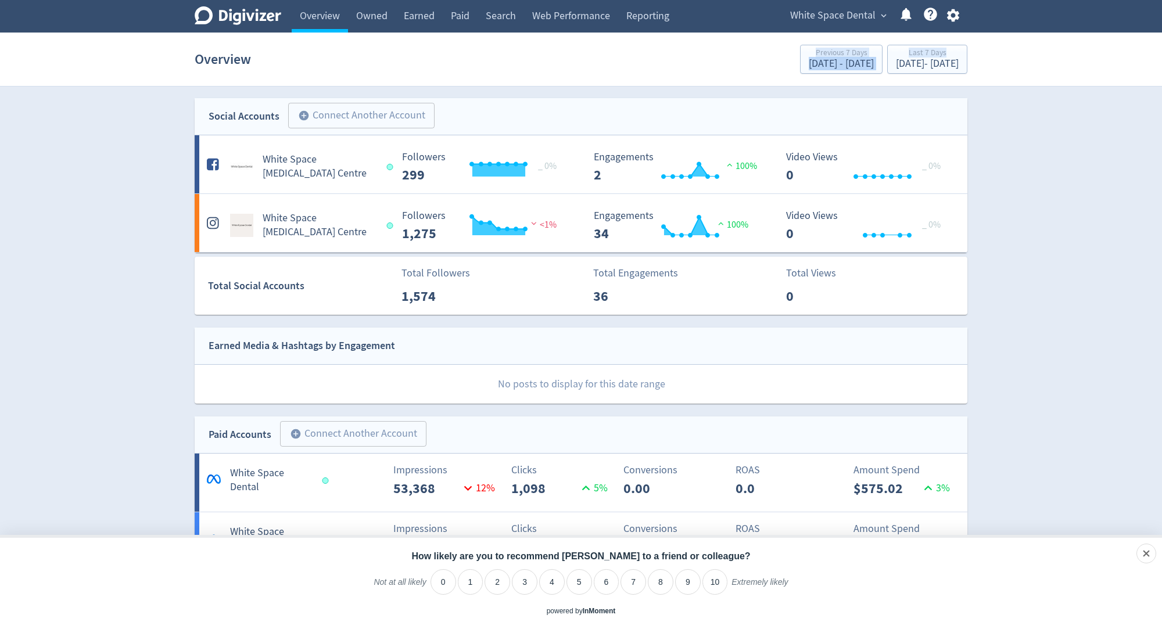
drag, startPoint x: 988, startPoint y: 50, endPoint x: 708, endPoint y: 53, distance: 280.1
click at [708, 53] on section "Overview Previous 7 Days [DATE] - [DATE] Last 7 Days [DATE] - [DATE]" at bounding box center [581, 60] width 1162 height 54
click at [998, 78] on section "Overview Previous 7 Days [DATE] - [DATE] Last 7 Days [DATE] - [DATE]" at bounding box center [581, 60] width 1162 height 54
drag, startPoint x: 976, startPoint y: 78, endPoint x: 730, endPoint y: 44, distance: 248.1
click at [730, 44] on section "Overview Previous 7 Days [DATE] - [DATE] Last 7 Days [DATE] - [DATE]" at bounding box center [581, 60] width 1162 height 54
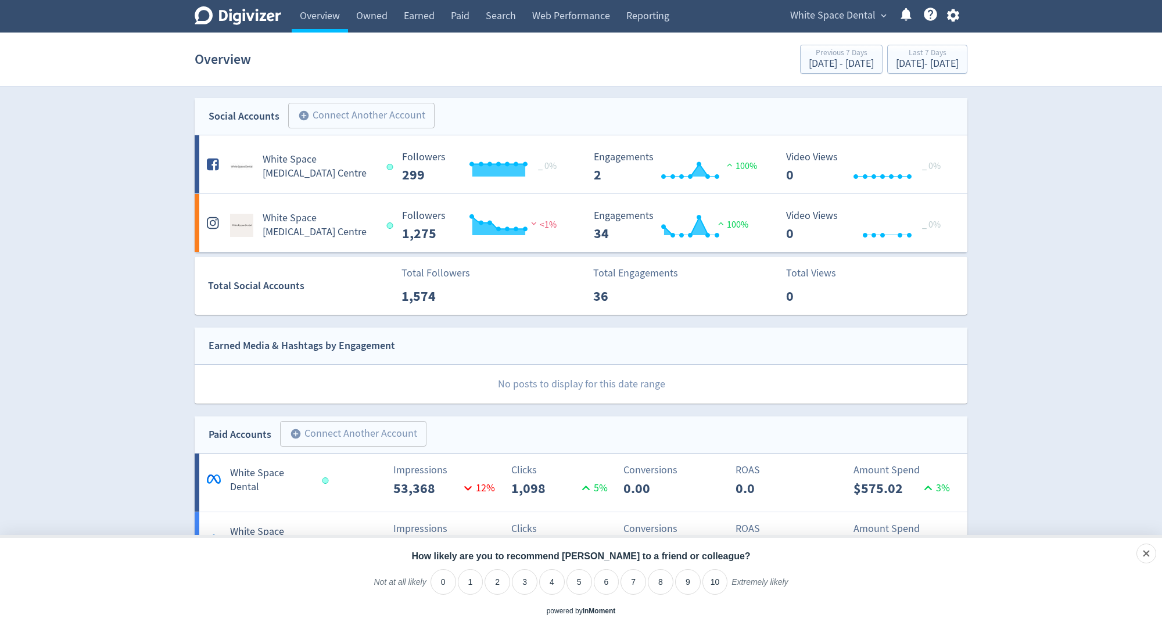
drag, startPoint x: 730, startPoint y: 44, endPoint x: 979, endPoint y: 69, distance: 249.9
click at [979, 69] on section "Overview Previous 7 Days [DATE] - [DATE] Last 7 Days [DATE] - [DATE]" at bounding box center [581, 60] width 1162 height 54
drag, startPoint x: 979, startPoint y: 69, endPoint x: 740, endPoint y: 44, distance: 240.7
click at [740, 44] on section "Overview Previous 7 Days [DATE] - [DATE] Last 7 Days [DATE] - [DATE]" at bounding box center [581, 60] width 1162 height 54
drag, startPoint x: 701, startPoint y: 59, endPoint x: 996, endPoint y: 65, distance: 295.3
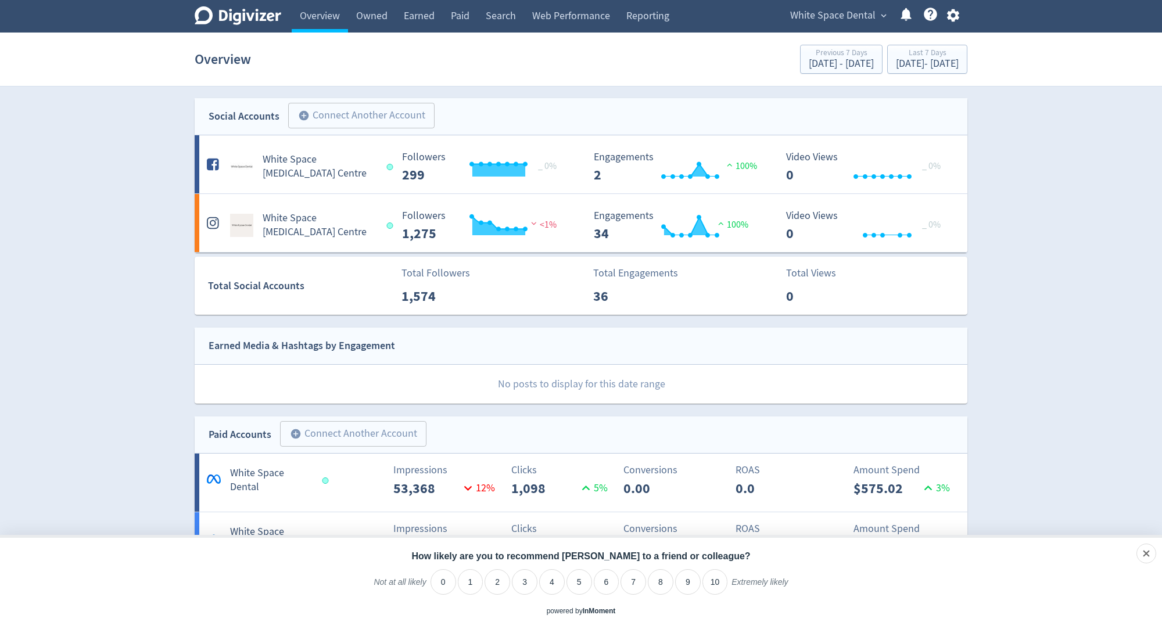
click at [996, 65] on section "Overview Previous 7 Days [DATE] - [DATE] Last 7 Days [DATE] - [DATE]" at bounding box center [581, 60] width 1162 height 54
drag, startPoint x: 1000, startPoint y: 70, endPoint x: 719, endPoint y: 50, distance: 281.4
click at [718, 50] on section "Overview Previous 7 Days [DATE] - [DATE] Last 7 Days [DATE] - [DATE]" at bounding box center [581, 60] width 1162 height 54
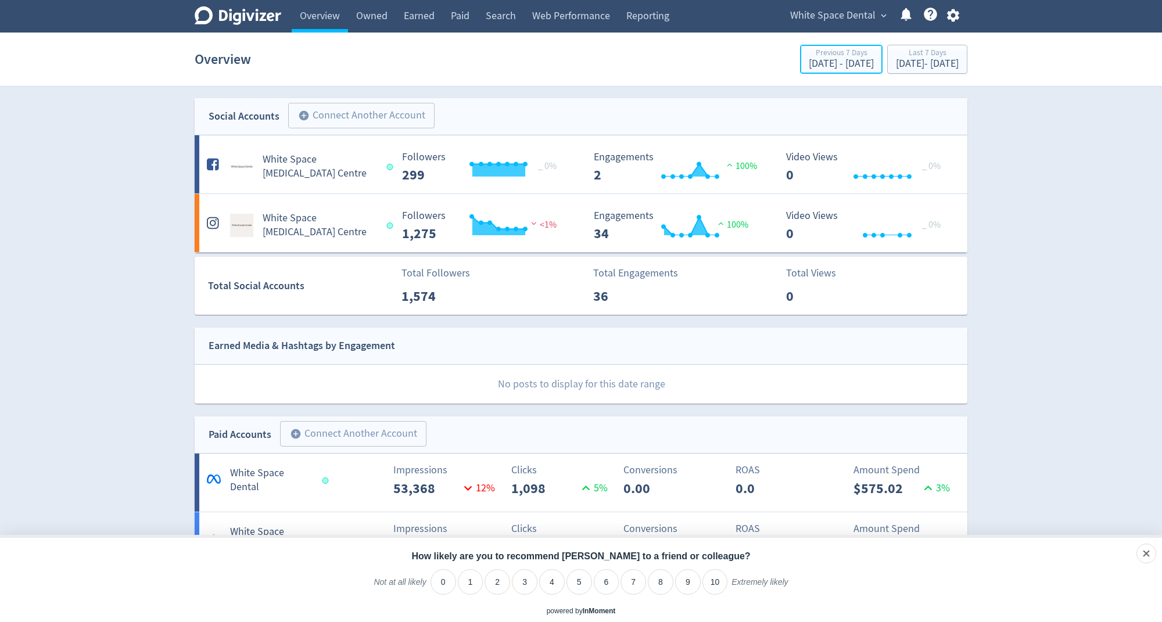
drag, startPoint x: 719, startPoint y: 50, endPoint x: 547, endPoint y: 58, distance: 172.2
click at [549, 60] on div "Overview Previous 7 Days [DATE] - [DATE] Last 7 Days [DATE] - [DATE]" at bounding box center [581, 59] width 773 height 37
drag, startPoint x: 684, startPoint y: 58, endPoint x: 952, endPoint y: 76, distance: 269.1
click at [945, 89] on div "Digivizer Logo [PERSON_NAME] Logo Overview Owned Earned Paid Search Web Perform…" at bounding box center [581, 621] width 1162 height 1242
click at [1012, 83] on section "Overview Previous 7 Days [DATE] - [DATE] Last 7 Days [DATE] - [DATE]" at bounding box center [581, 60] width 1162 height 54
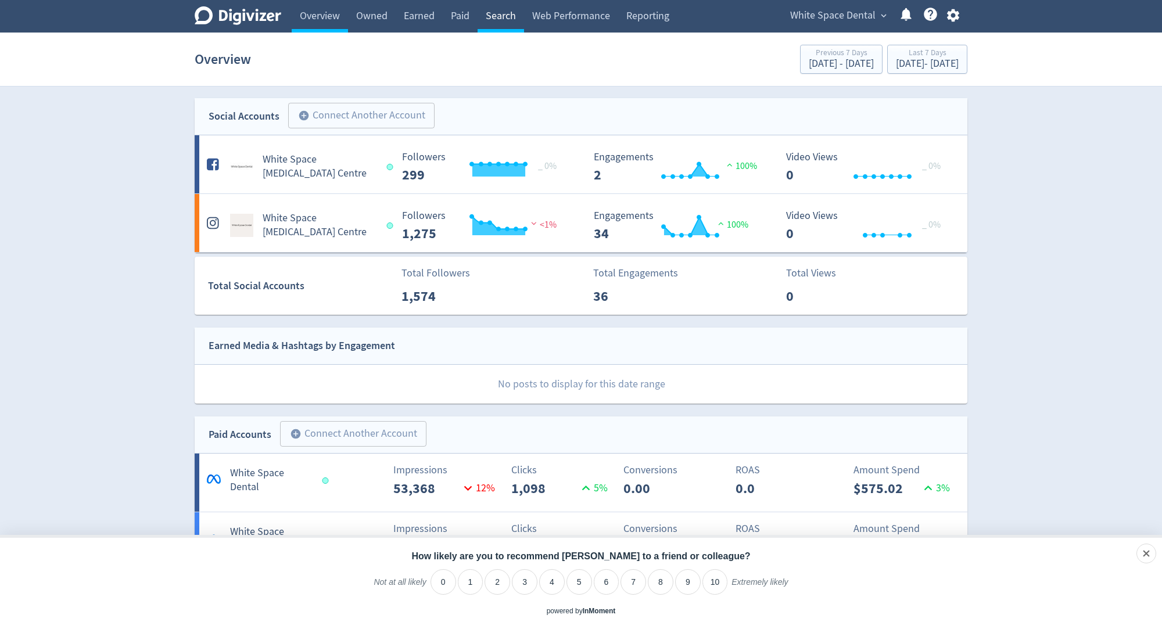
drag, startPoint x: 979, startPoint y: 71, endPoint x: 485, endPoint y: 28, distance: 495.9
click at [485, 28] on div "Digivizer Logo [PERSON_NAME] Logo Overview Owned Earned Paid Search Web Perform…" at bounding box center [581, 621] width 1162 height 1242
click at [424, 75] on div "Overview Previous 7 Days [DATE] - [DATE] Last 7 Days [DATE] - [DATE]" at bounding box center [581, 59] width 773 height 37
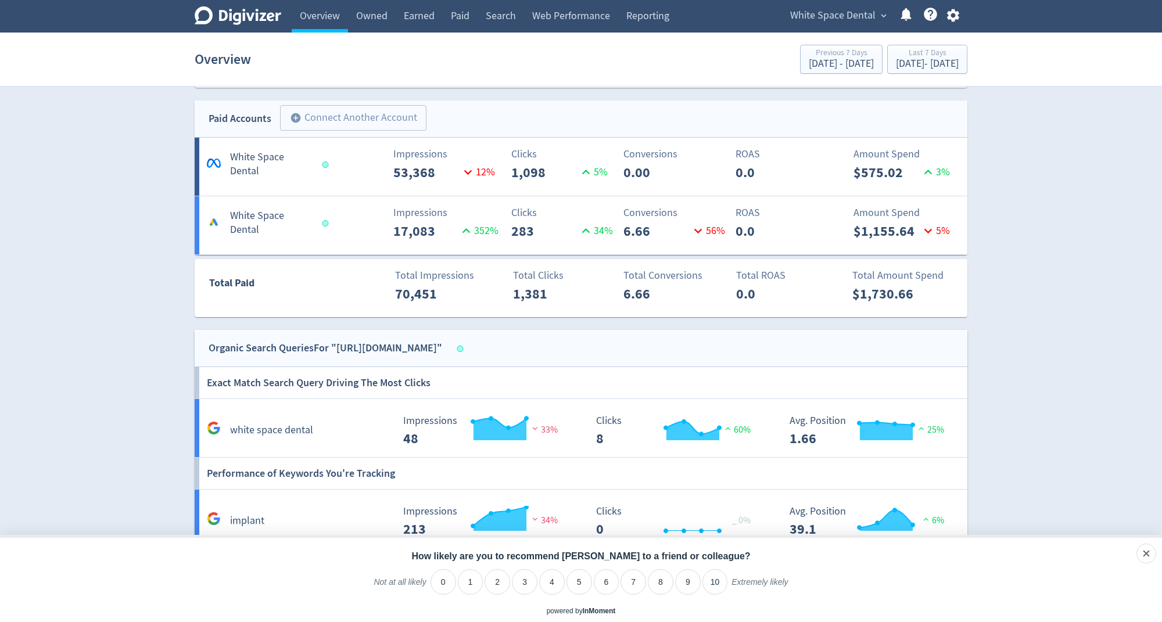
scroll to position [307, 0]
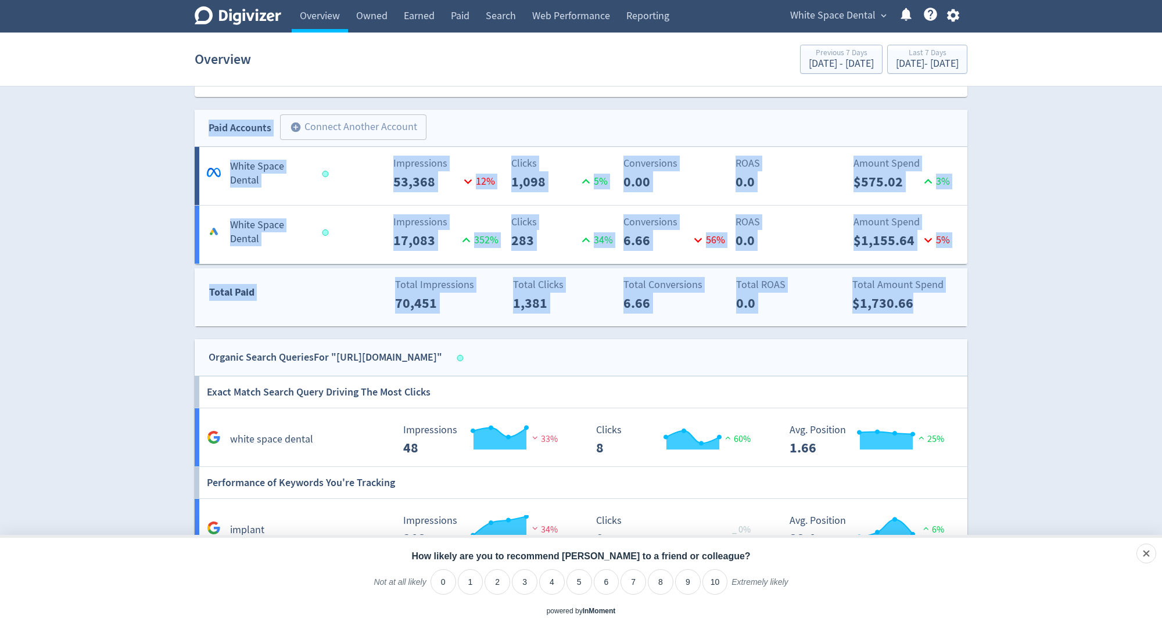
drag, startPoint x: 205, startPoint y: 121, endPoint x: 946, endPoint y: 304, distance: 763.3
click at [946, 304] on div "Social Accounts add_circle Connect Another Account add_circle White Space [MEDI…" at bounding box center [581, 363] width 794 height 1144
click at [1012, 296] on div "Digivizer Logo [PERSON_NAME] Logo Overview Owned Earned Paid Search Web Perform…" at bounding box center [581, 314] width 1162 height 1242
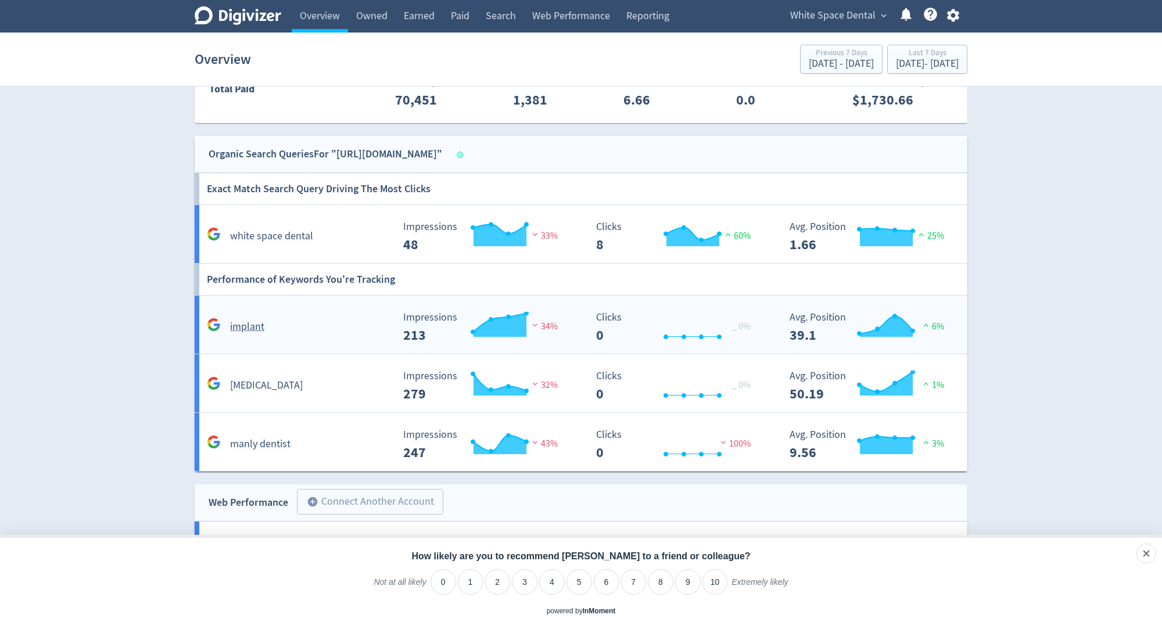
scroll to position [503, 0]
